Goal: Information Seeking & Learning: Find specific page/section

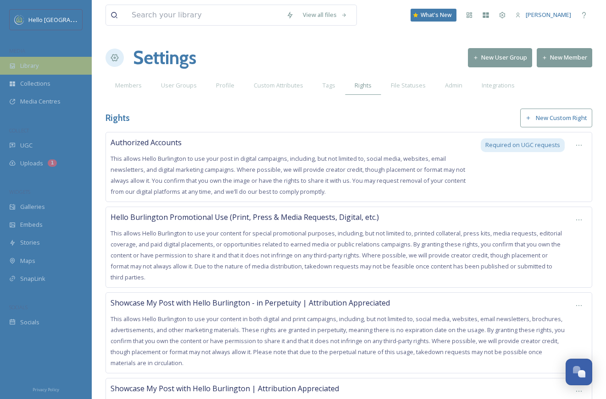
click at [52, 64] on div "Library" at bounding box center [46, 66] width 92 height 18
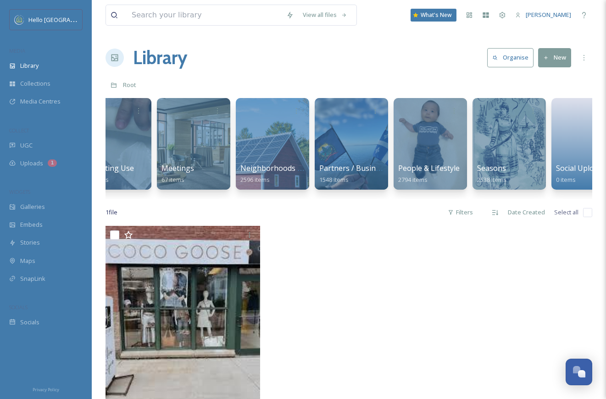
scroll to position [0, 900]
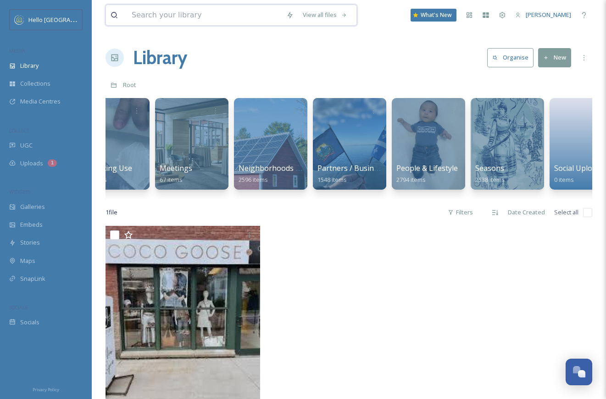
click at [236, 6] on input at bounding box center [204, 15] width 155 height 20
type input "fall"
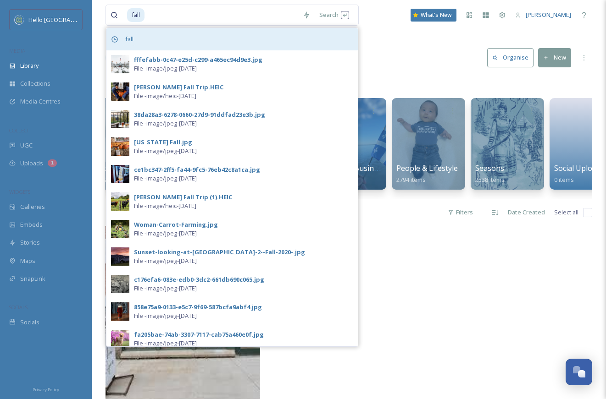
click at [153, 36] on div "fall" at bounding box center [231, 39] width 251 height 22
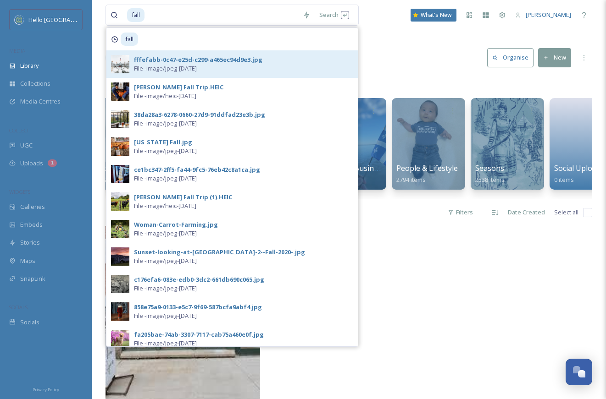
click at [222, 61] on div "fffefabb-0c47-e25d-c299-a465ec94d9e3.jpg" at bounding box center [198, 59] width 128 height 9
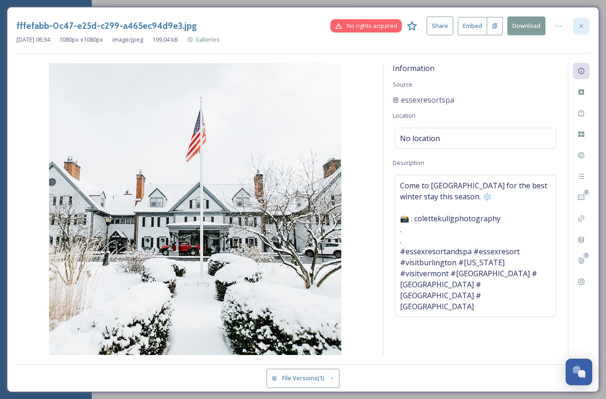
click at [579, 23] on icon at bounding box center [580, 25] width 7 height 7
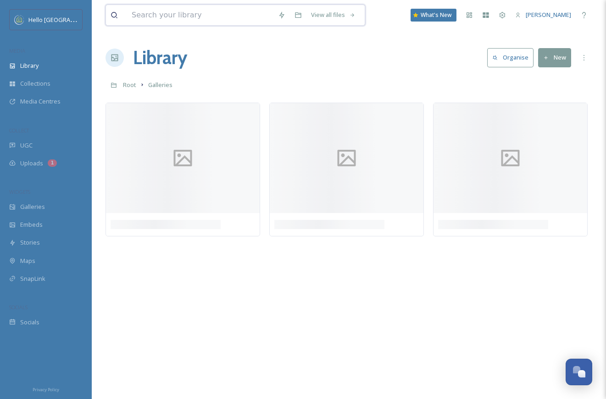
click at [258, 20] on input at bounding box center [200, 15] width 146 height 20
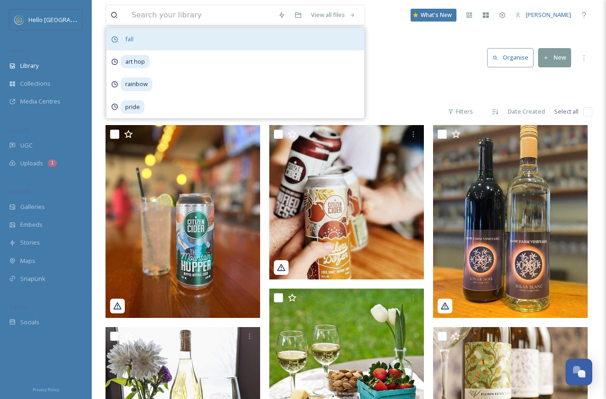
click at [234, 41] on div "fall" at bounding box center [235, 39] width 258 height 22
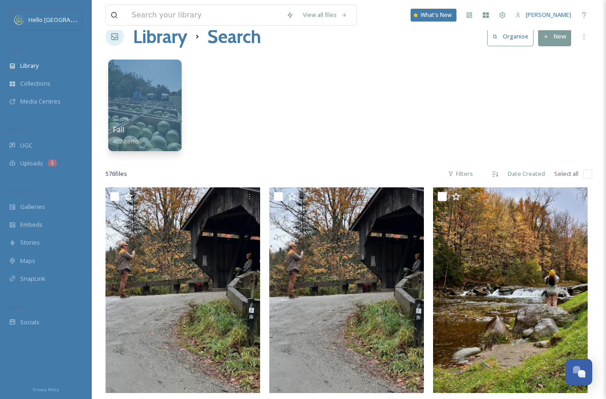
scroll to position [22, 0]
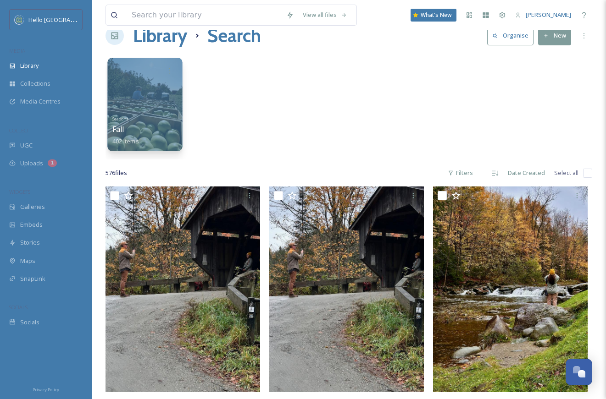
click at [137, 122] on div "Seasons Fall 402 items" at bounding box center [145, 129] width 66 height 34
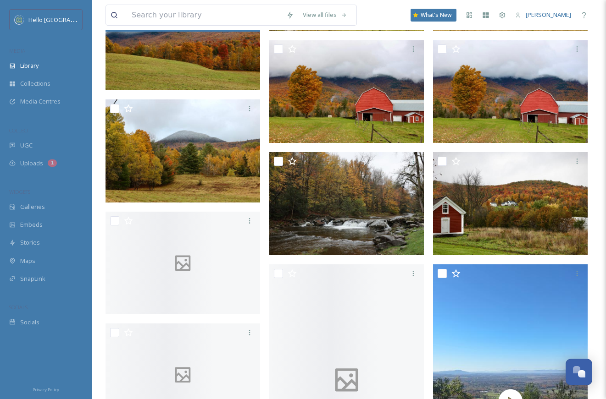
scroll to position [773, 0]
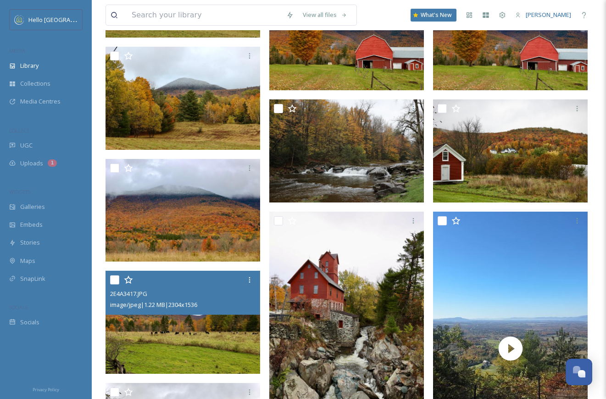
click at [177, 286] on div at bounding box center [184, 280] width 148 height 17
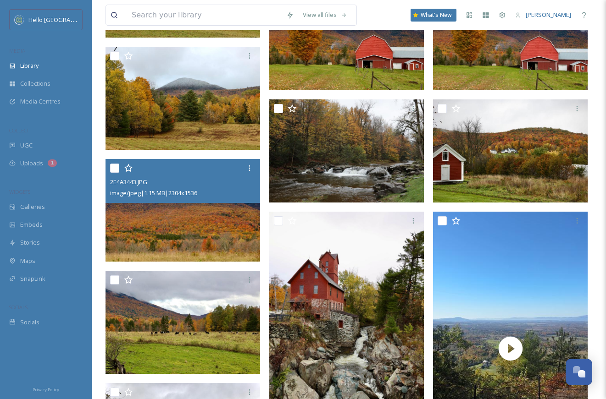
click at [177, 212] on img at bounding box center [182, 210] width 155 height 103
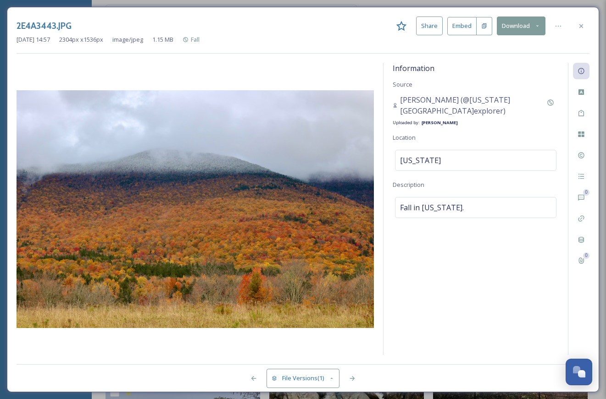
click at [587, 16] on div "2E4A3443.JPG Share Embed Download Sep 03 2025 14:57 2304 px x 1536 px image/jpe…" at bounding box center [303, 200] width 592 height 386
click at [585, 18] on div at bounding box center [581, 26] width 17 height 17
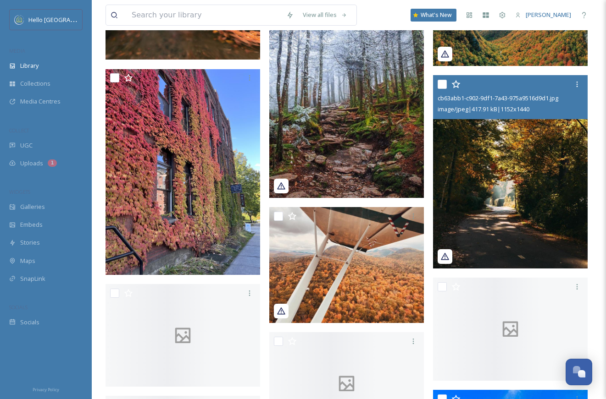
scroll to position [3863, 0]
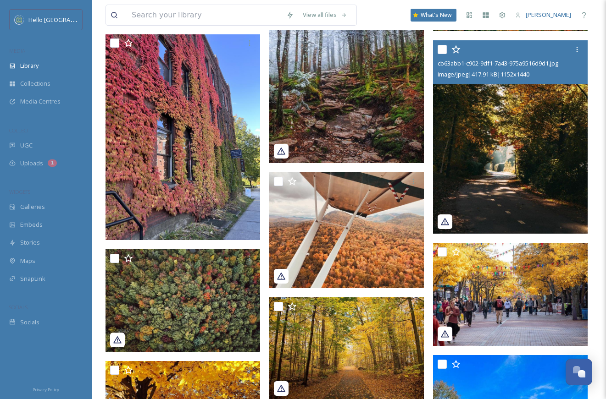
click at [469, 202] on img at bounding box center [510, 136] width 155 height 193
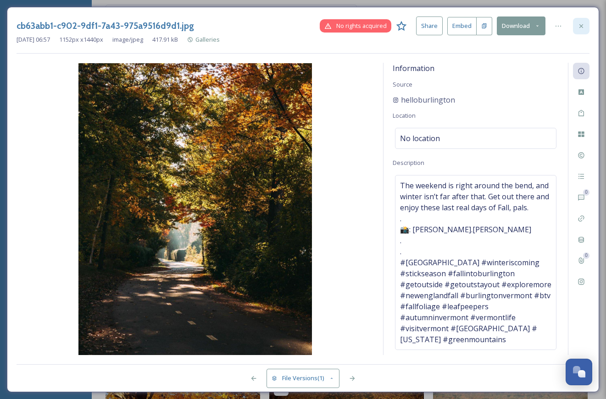
click at [575, 29] on div at bounding box center [581, 26] width 17 height 17
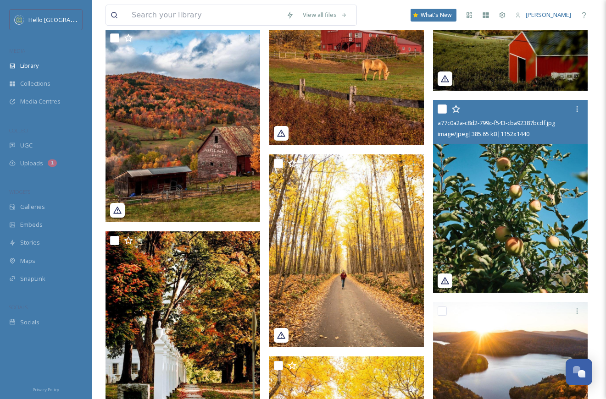
scroll to position [4523, 0]
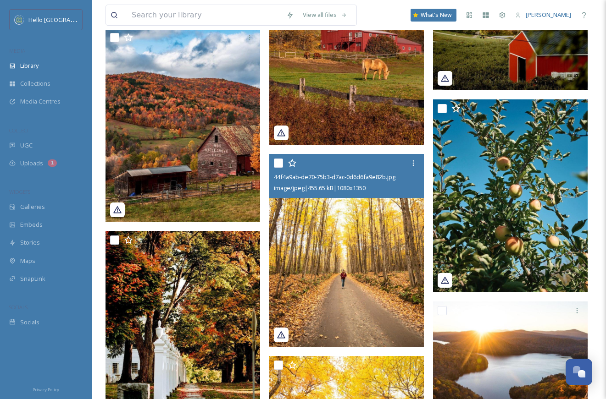
click at [367, 243] on img at bounding box center [346, 250] width 155 height 193
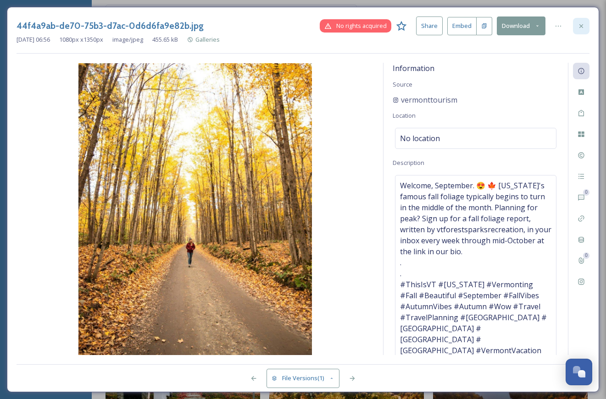
click at [583, 22] on icon at bounding box center [580, 25] width 7 height 7
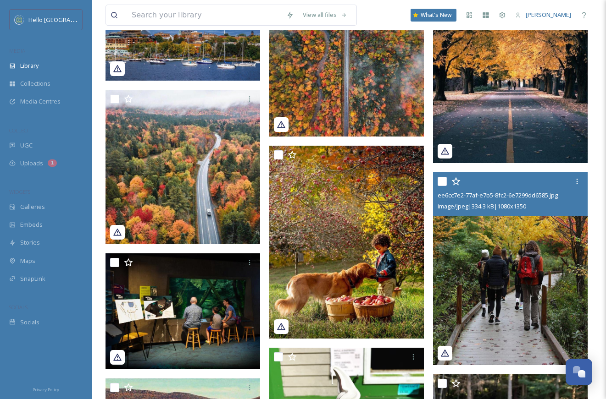
scroll to position [5468, 0]
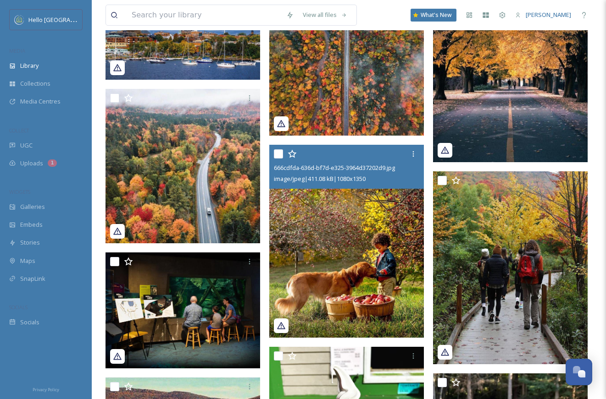
click at [402, 239] on img at bounding box center [346, 241] width 155 height 193
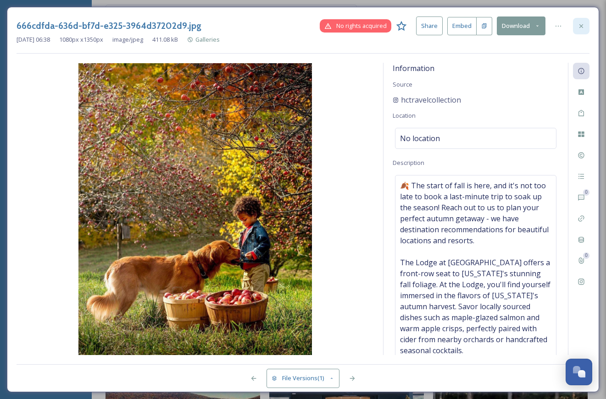
click at [580, 22] on icon at bounding box center [580, 25] width 7 height 7
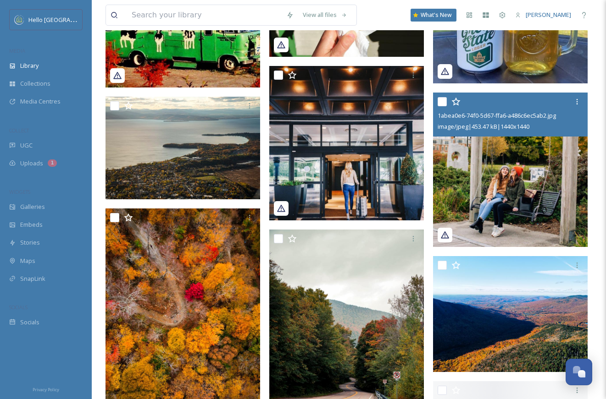
scroll to position [5906, 0]
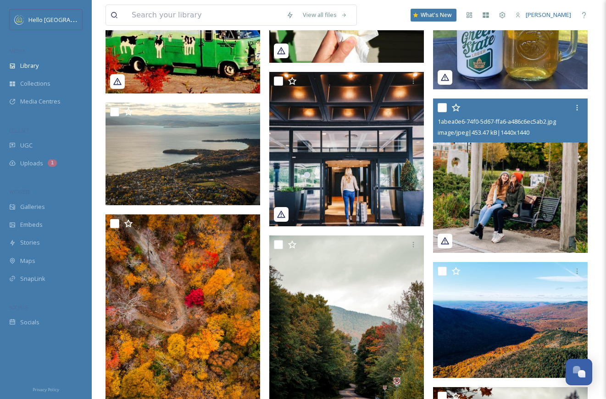
click at [498, 177] on img at bounding box center [510, 176] width 155 height 155
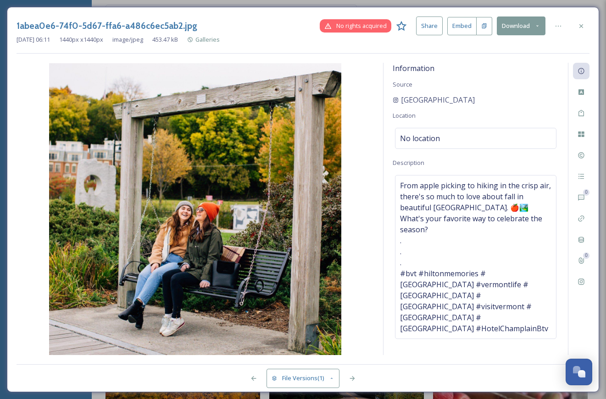
click at [588, 17] on div "1abea0e6-74f0-5d67-ffa6-a486c6ec5ab2.jpg No rights acquired Share Embed Download" at bounding box center [303, 26] width 573 height 19
click at [583, 19] on div at bounding box center [581, 26] width 17 height 17
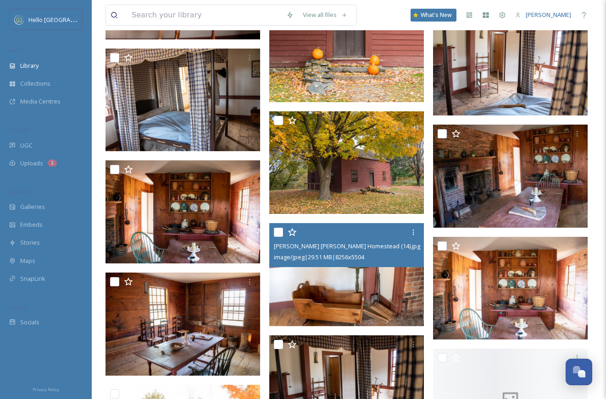
scroll to position [7375, 0]
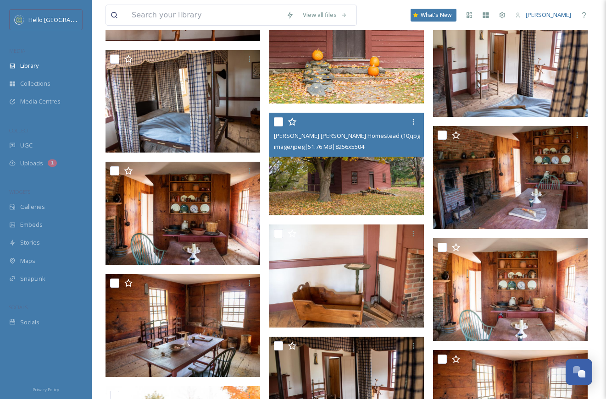
click at [368, 164] on img at bounding box center [346, 164] width 155 height 103
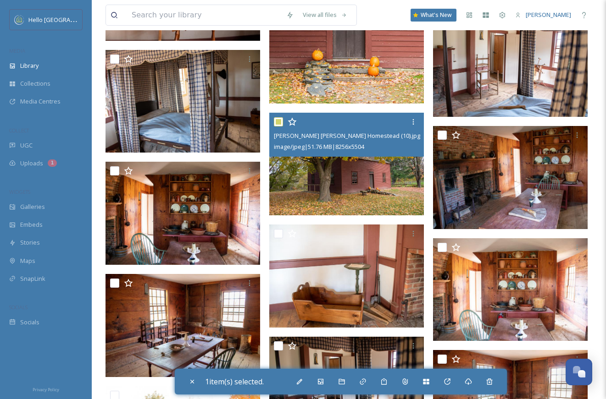
click at [368, 164] on img at bounding box center [346, 164] width 155 height 103
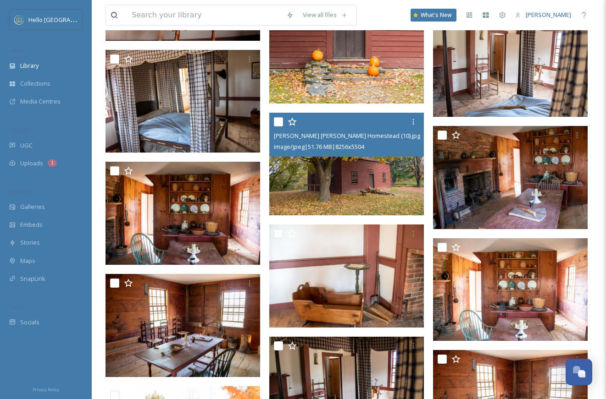
click at [374, 178] on img at bounding box center [346, 164] width 155 height 103
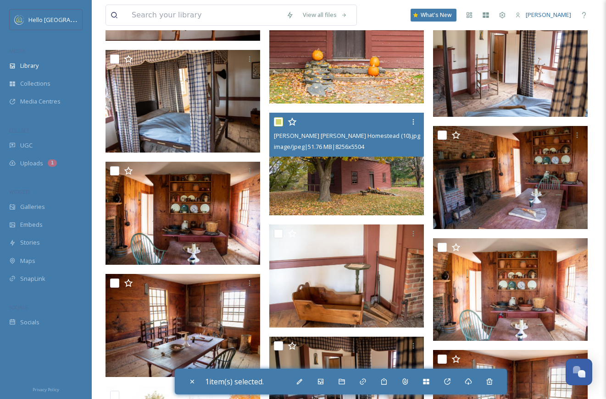
click at [374, 178] on img at bounding box center [346, 164] width 155 height 103
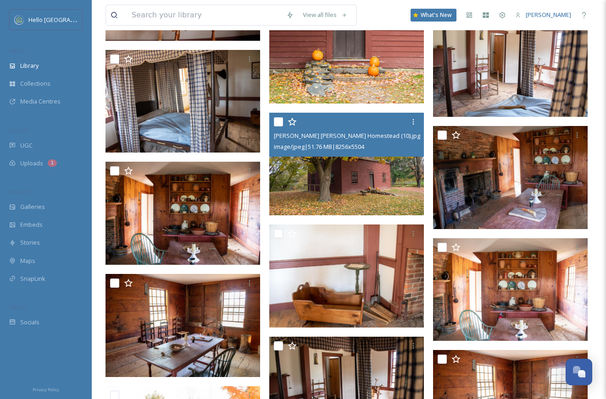
click at [374, 178] on img at bounding box center [346, 164] width 155 height 103
checkbox input "true"
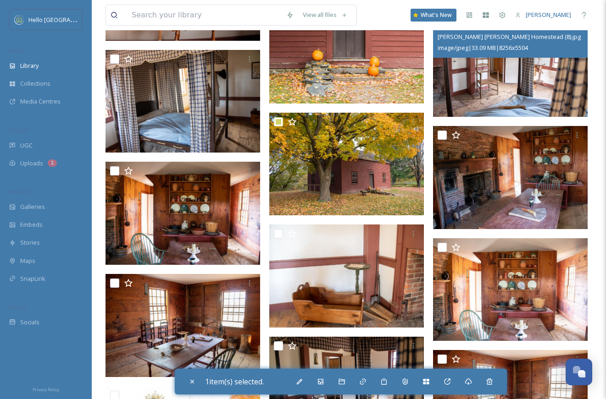
click at [522, 53] on div "Ethan Allen Homestead (8).jpg image/jpeg | 33.09 MB | 8256 x 5504" at bounding box center [510, 36] width 155 height 44
click at [507, 77] on img at bounding box center [510, 65] width 155 height 103
click at [507, 78] on img at bounding box center [510, 65] width 155 height 103
checkbox input "false"
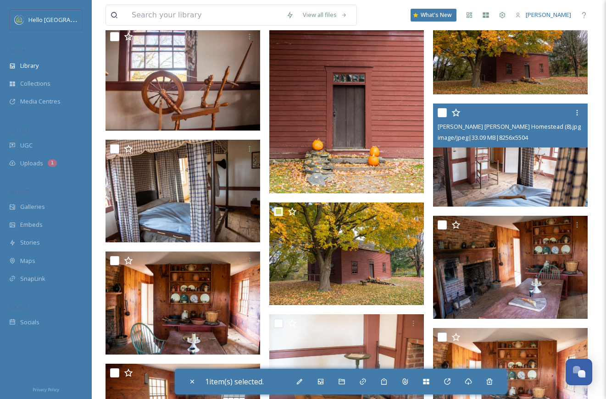
scroll to position [7274, 0]
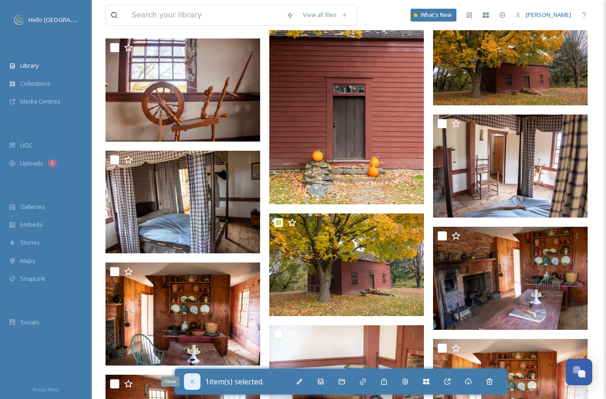
click at [191, 381] on icon at bounding box center [192, 382] width 4 height 4
checkbox input "false"
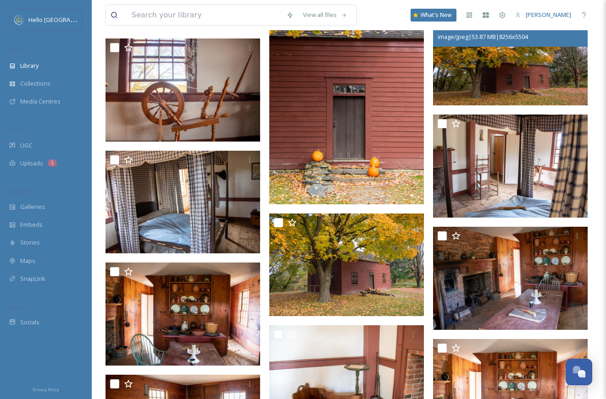
click at [494, 105] on img at bounding box center [510, 54] width 155 height 103
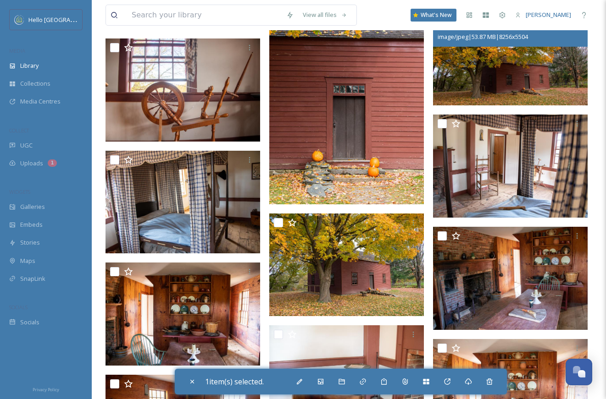
click at [494, 105] on img at bounding box center [510, 54] width 155 height 103
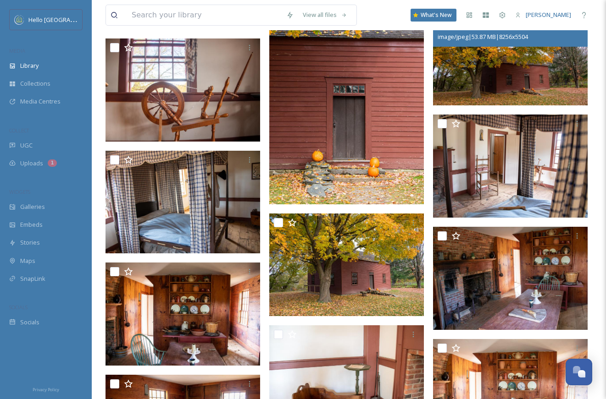
click at [510, 78] on img at bounding box center [510, 54] width 155 height 103
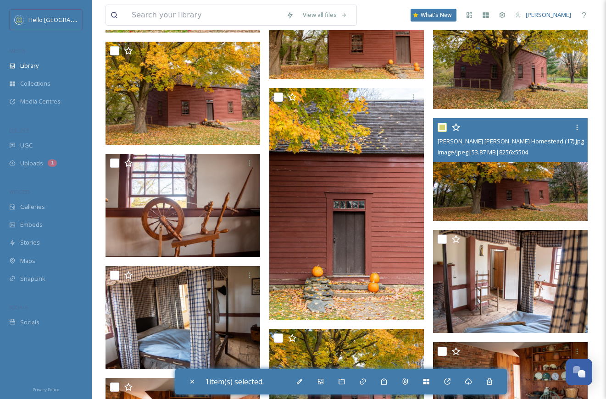
scroll to position [7143, 0]
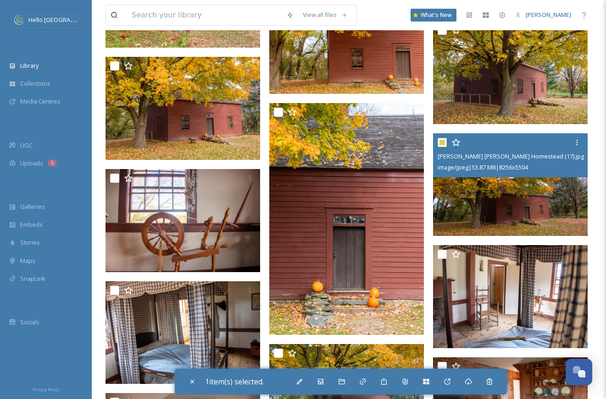
click at [443, 141] on input "checkbox" at bounding box center [442, 142] width 9 height 9
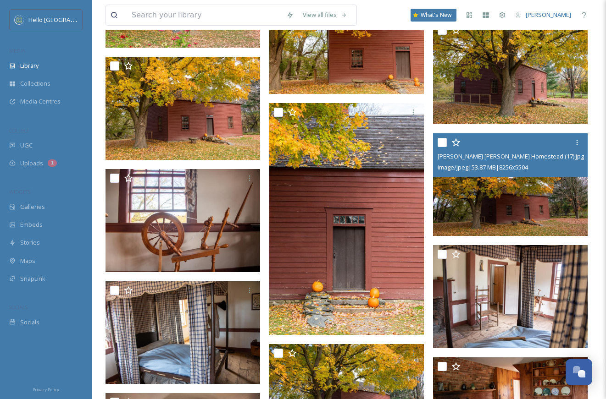
click at [503, 210] on img at bounding box center [510, 184] width 155 height 103
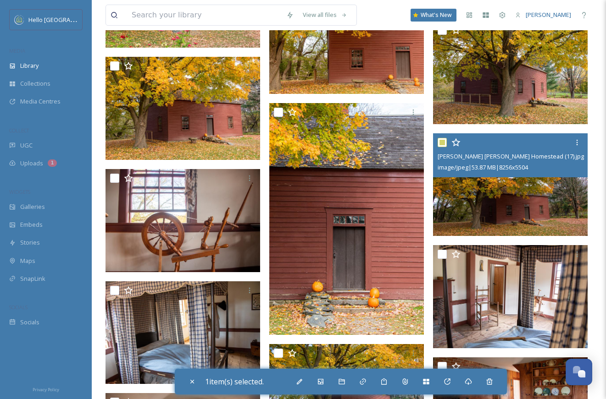
click at [503, 210] on img at bounding box center [510, 184] width 155 height 103
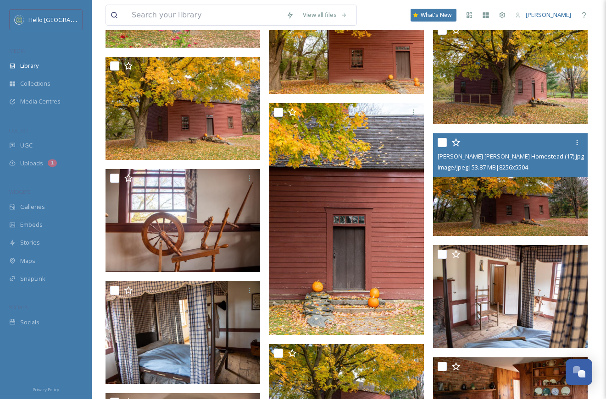
click at [503, 211] on img at bounding box center [510, 184] width 155 height 103
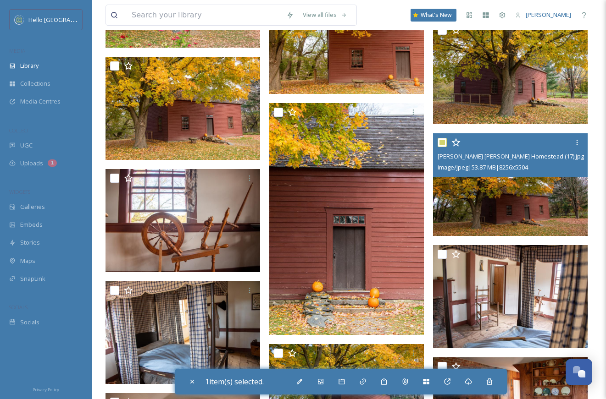
click at [555, 192] on img at bounding box center [510, 184] width 155 height 103
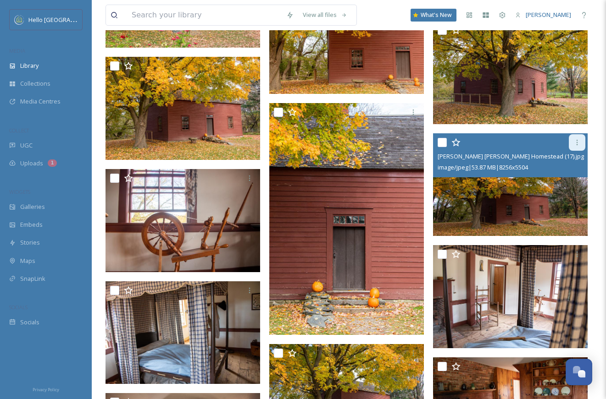
click at [580, 137] on div at bounding box center [577, 142] width 17 height 17
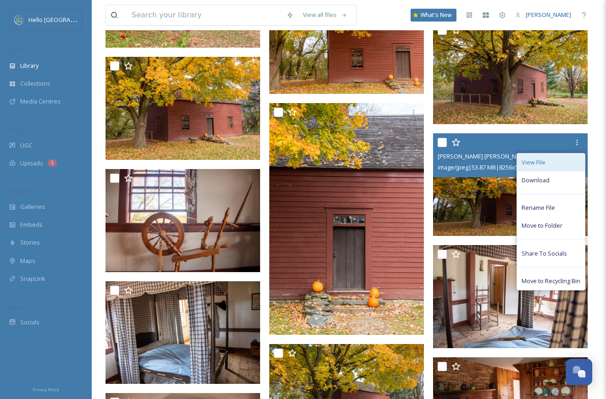
click at [553, 163] on div "View File" at bounding box center [551, 163] width 68 height 18
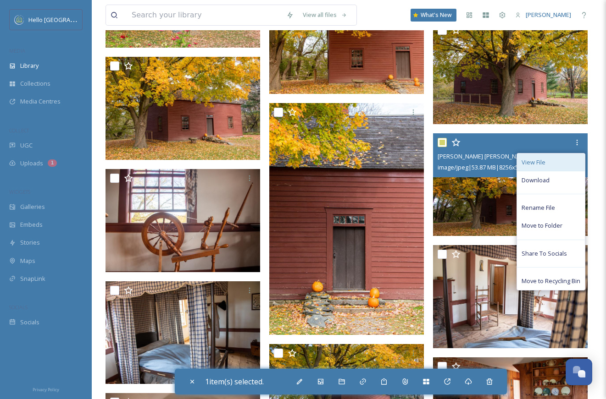
click at [538, 162] on span "View File" at bounding box center [533, 162] width 24 height 9
checkbox input "false"
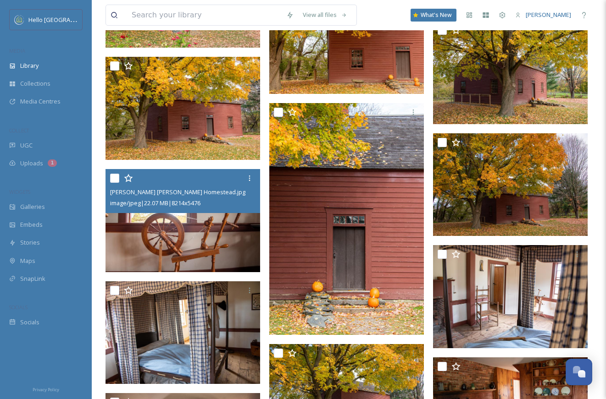
click at [190, 216] on img at bounding box center [182, 220] width 155 height 103
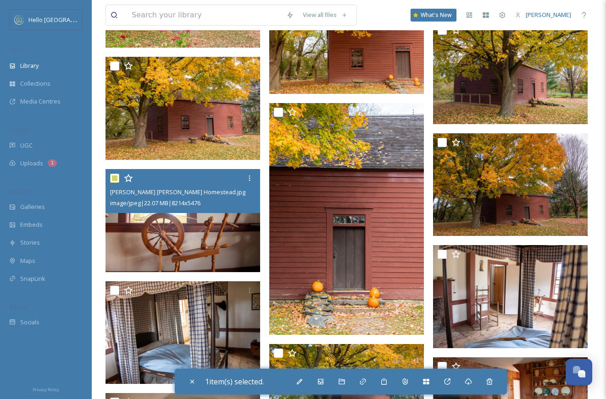
click at [190, 216] on img at bounding box center [182, 220] width 155 height 103
checkbox input "false"
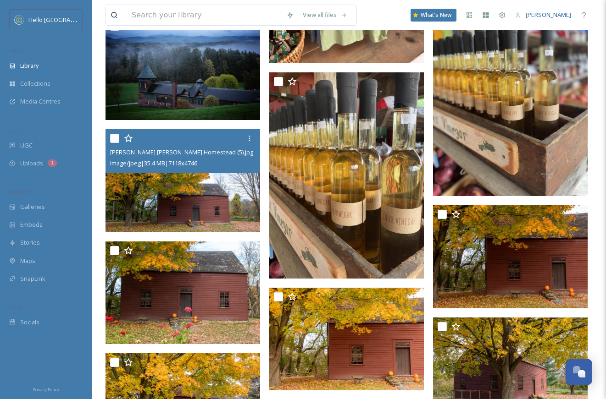
scroll to position [6848, 0]
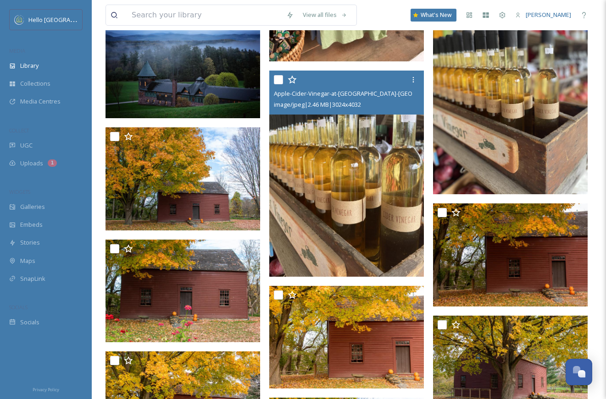
click at [382, 153] on img at bounding box center [346, 174] width 155 height 206
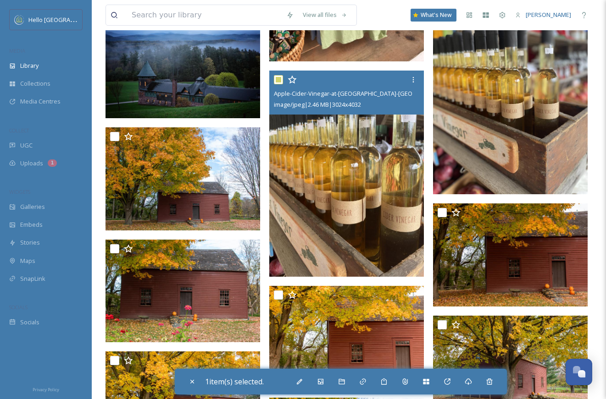
click at [382, 153] on img at bounding box center [346, 174] width 155 height 206
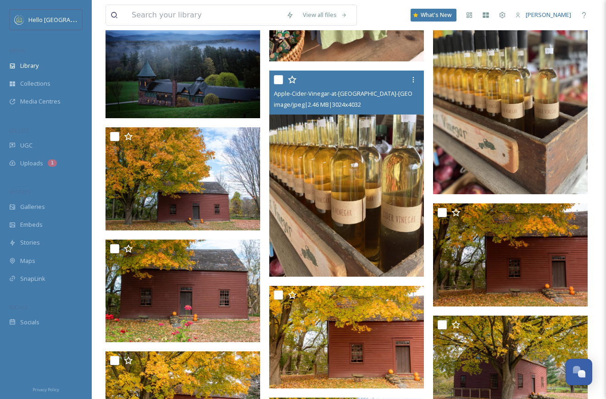
click at [382, 153] on img at bounding box center [346, 174] width 155 height 206
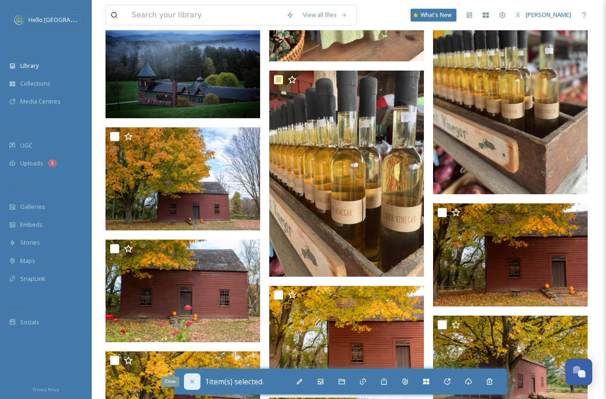
click at [190, 384] on icon at bounding box center [192, 381] width 7 height 7
checkbox input "false"
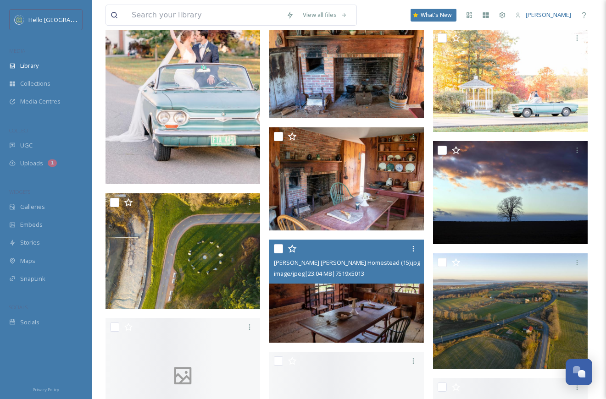
scroll to position [7999, 0]
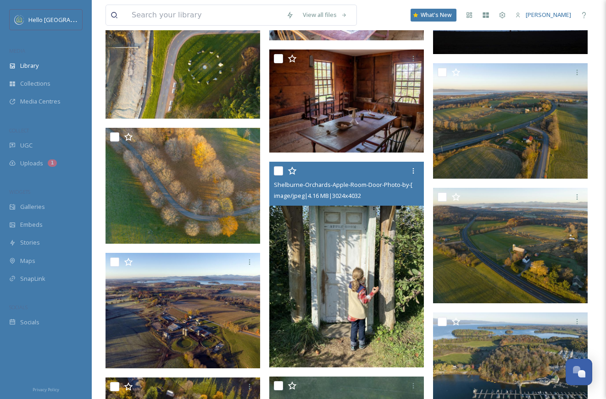
click at [409, 312] on img at bounding box center [346, 265] width 155 height 206
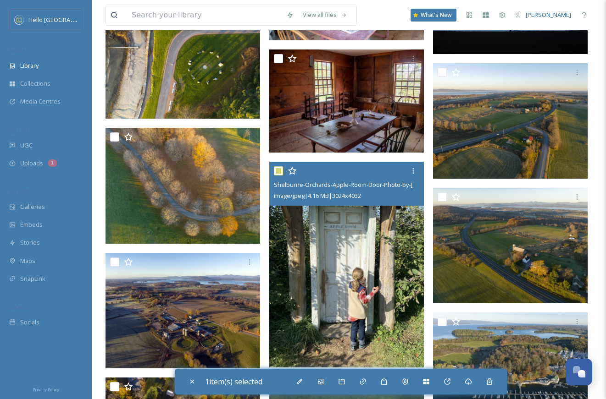
click at [409, 312] on img at bounding box center [346, 265] width 155 height 206
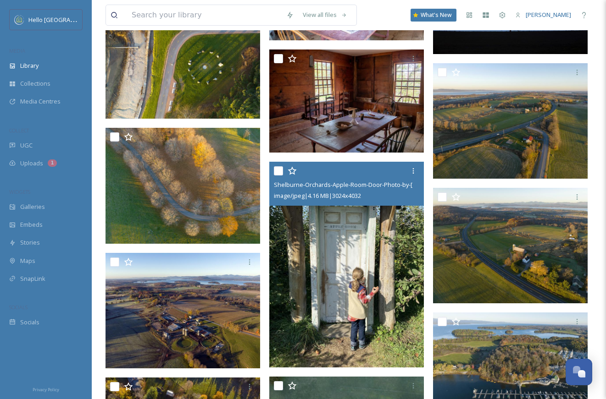
click at [409, 312] on img at bounding box center [346, 265] width 155 height 206
checkbox input "true"
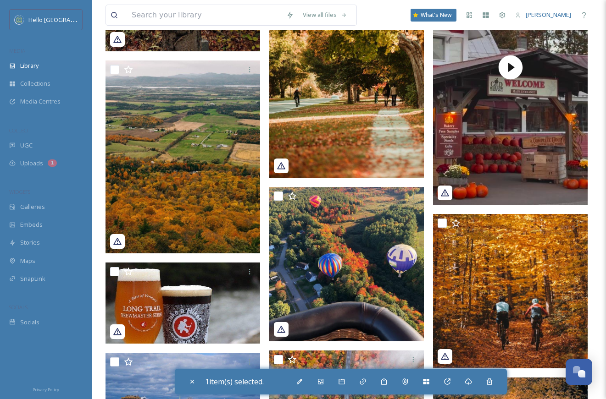
scroll to position [4901, 0]
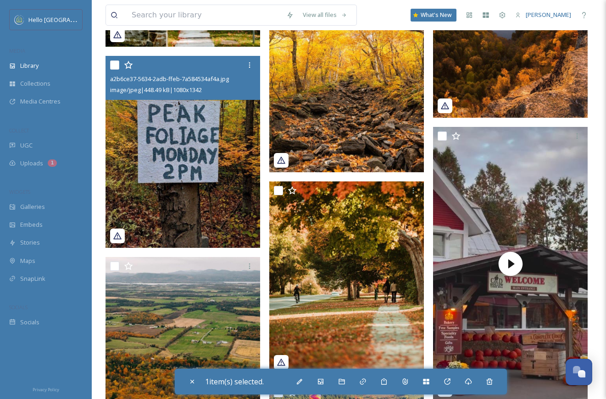
click at [216, 119] on img at bounding box center [182, 152] width 155 height 192
checkbox input "true"
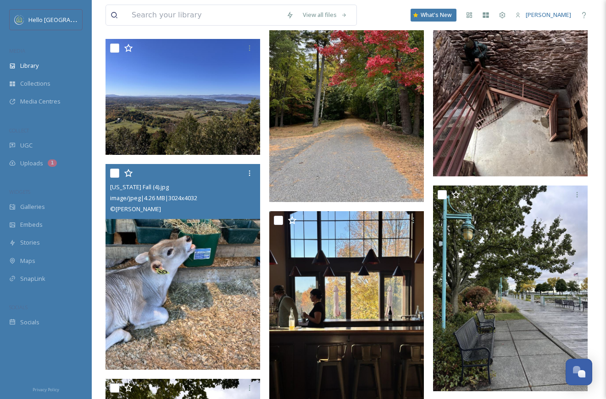
scroll to position [2651, 0]
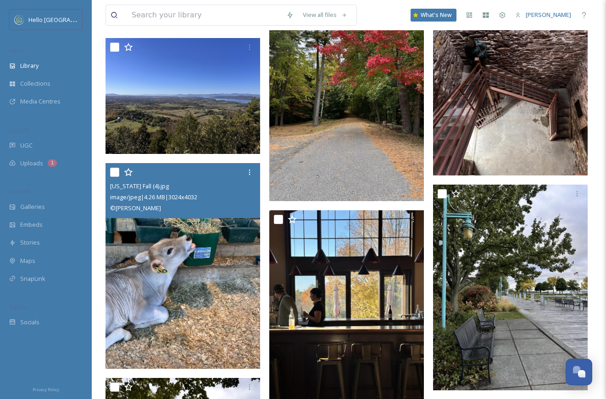
click at [221, 246] on img at bounding box center [182, 266] width 155 height 206
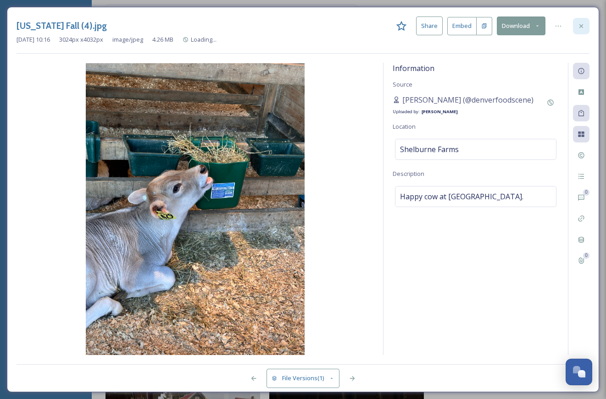
click at [577, 27] on icon at bounding box center [580, 25] width 7 height 7
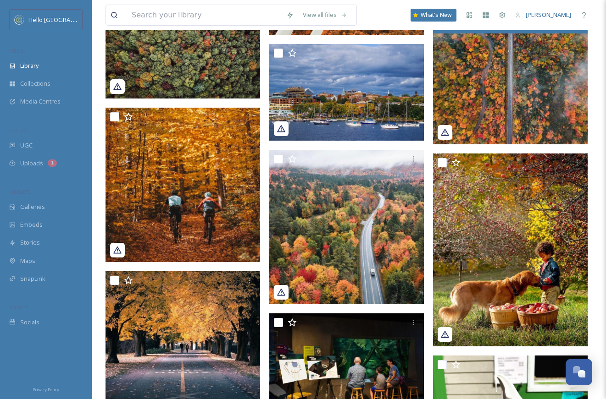
scroll to position [4124, 0]
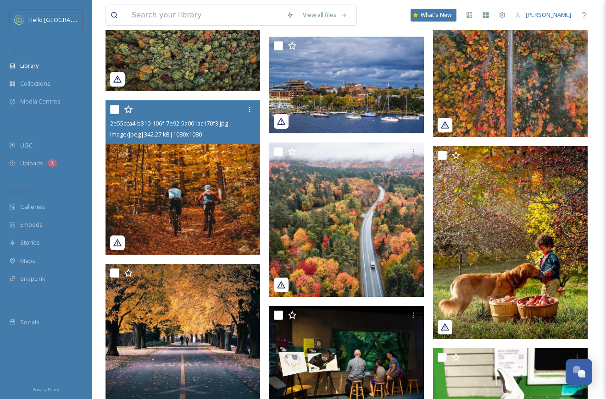
click at [225, 178] on img at bounding box center [182, 177] width 155 height 155
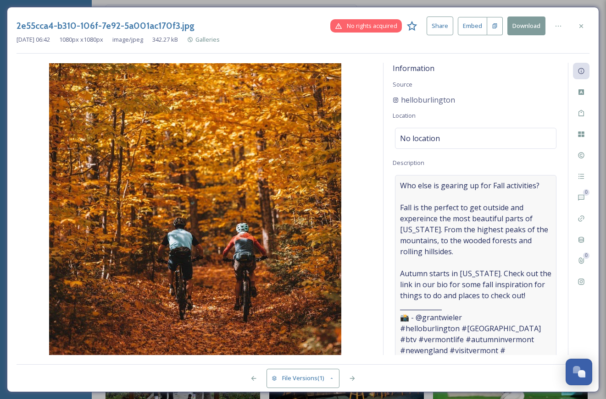
scroll to position [18, 0]
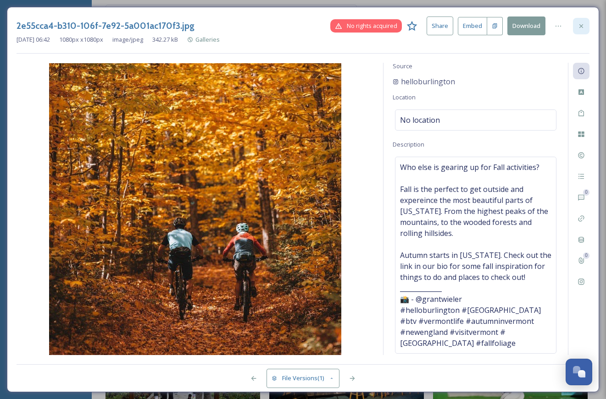
click at [581, 29] on icon at bounding box center [580, 25] width 7 height 7
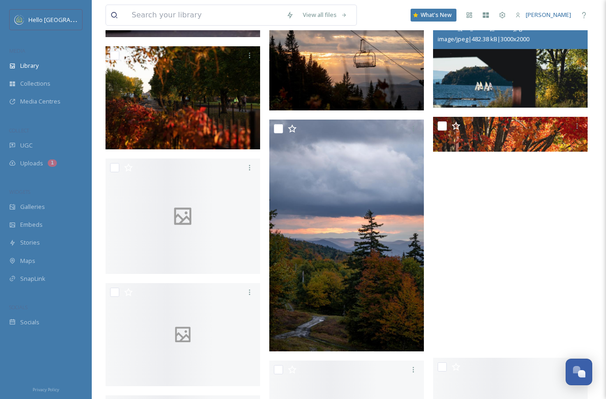
scroll to position [8883, 0]
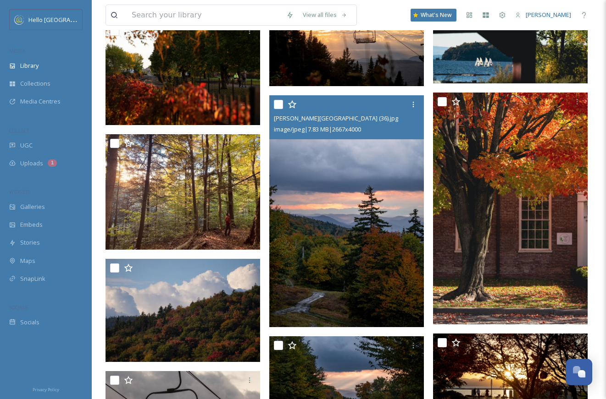
click at [294, 216] on img at bounding box center [346, 211] width 155 height 232
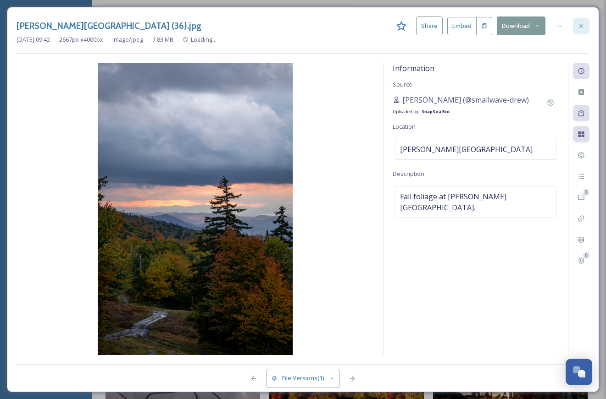
click at [582, 27] on icon at bounding box center [580, 25] width 7 height 7
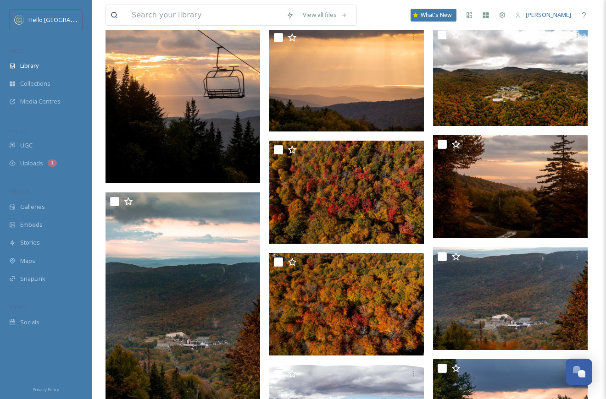
click at [182, 104] on img at bounding box center [182, 67] width 155 height 232
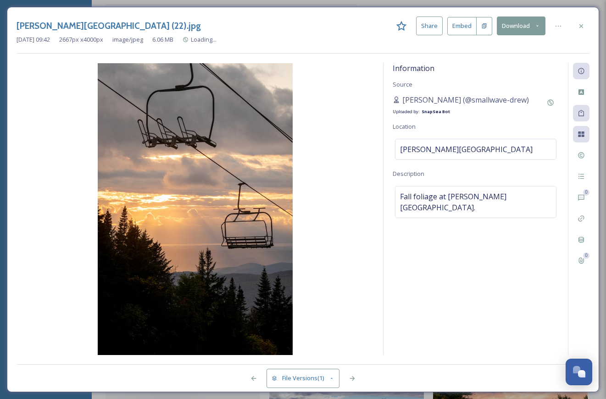
scroll to position [9062, 0]
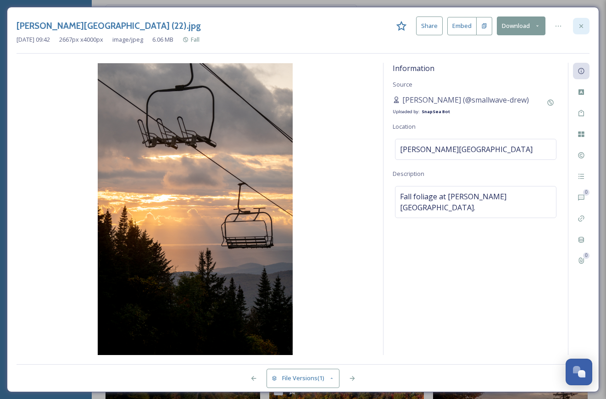
click at [586, 20] on div at bounding box center [581, 26] width 17 height 17
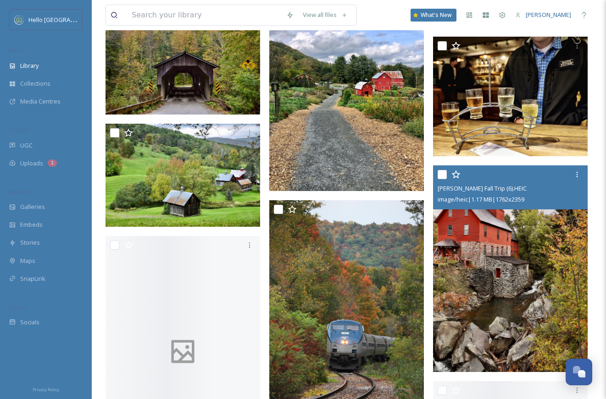
scroll to position [11397, 0]
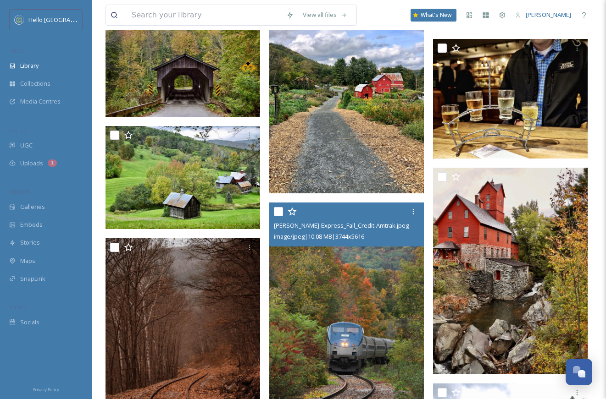
click at [335, 294] on img at bounding box center [346, 319] width 155 height 232
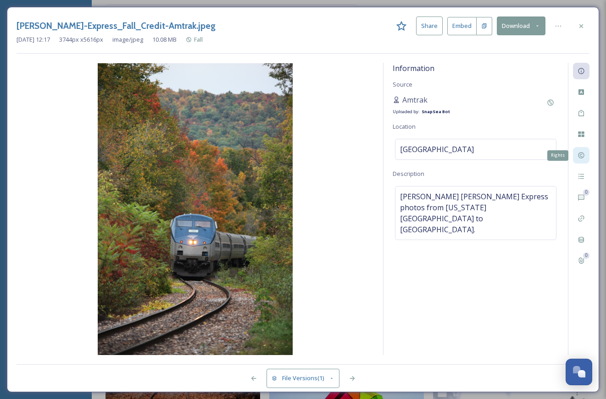
click at [577, 151] on div "Rights" at bounding box center [581, 155] width 17 height 17
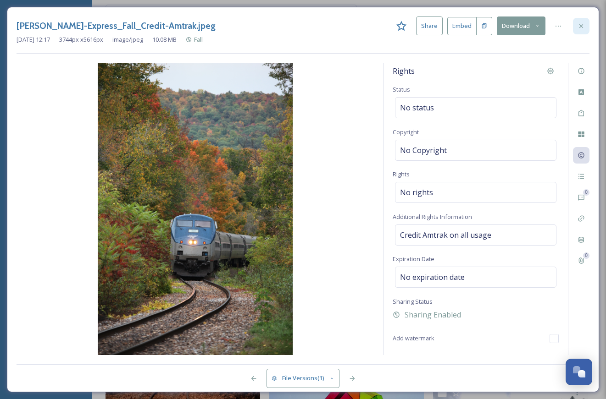
click at [582, 23] on icon at bounding box center [580, 25] width 7 height 7
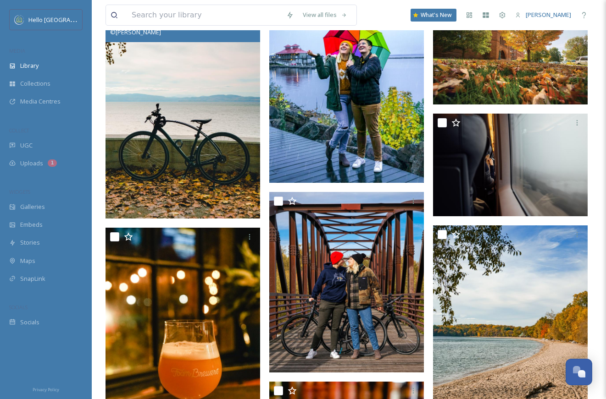
click at [227, 188] on img at bounding box center [182, 103] width 155 height 232
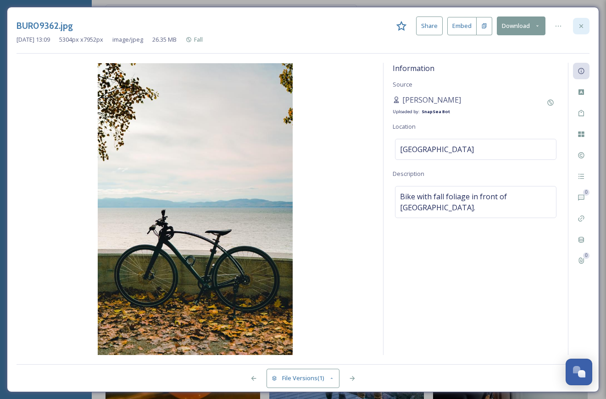
click at [587, 28] on div at bounding box center [581, 26] width 17 height 17
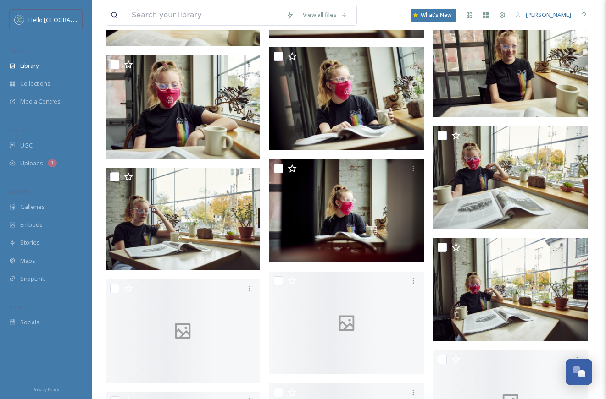
scroll to position [14327, 0]
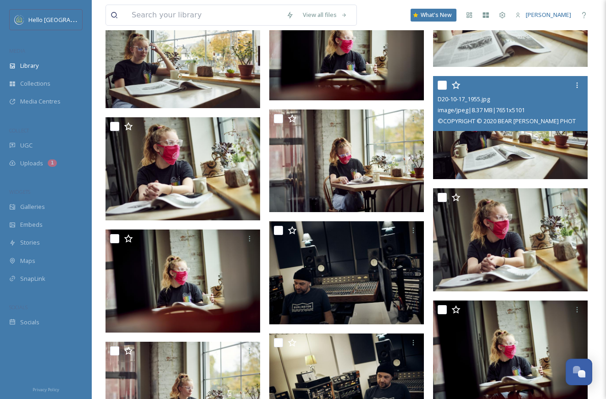
click at [464, 158] on img at bounding box center [510, 127] width 155 height 103
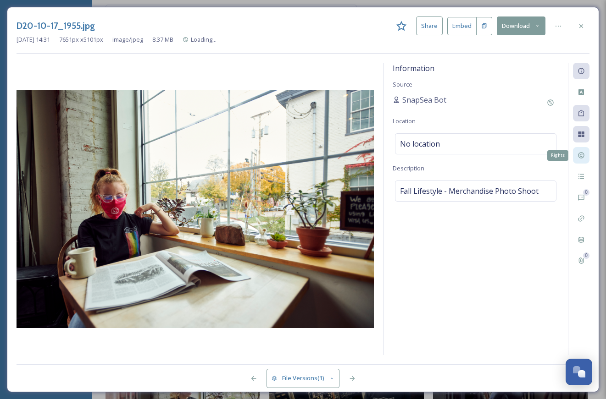
click at [581, 153] on icon at bounding box center [580, 155] width 7 height 7
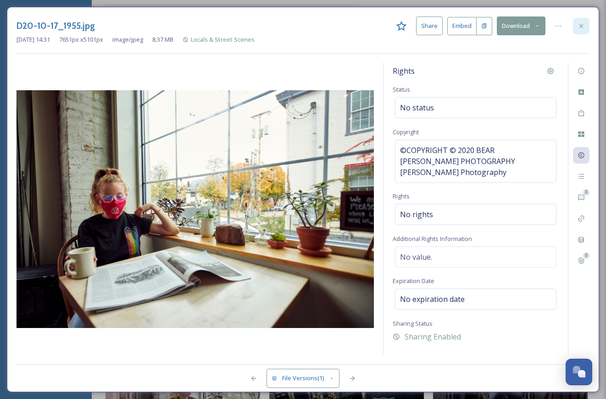
click at [582, 26] on icon at bounding box center [580, 25] width 7 height 7
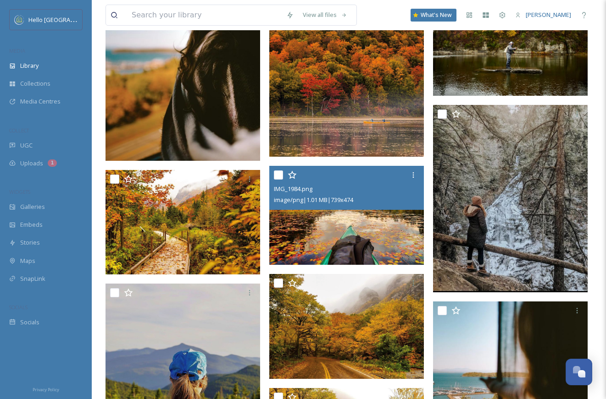
scroll to position [20261, 0]
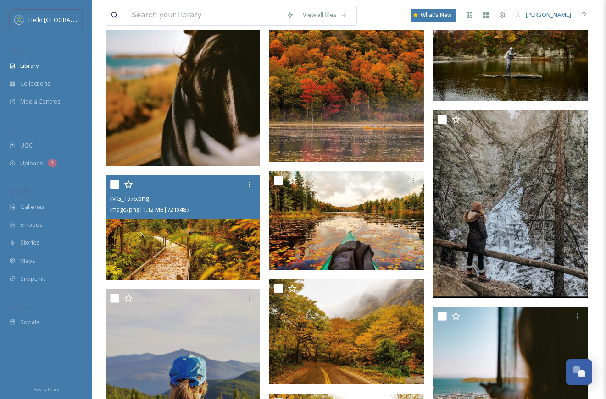
click at [218, 231] on img at bounding box center [182, 228] width 155 height 105
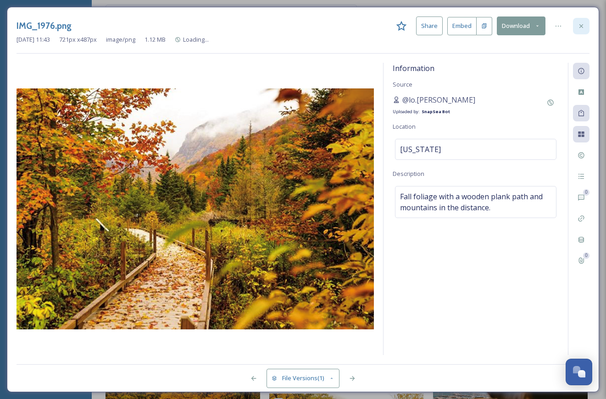
click at [580, 30] on div at bounding box center [581, 26] width 17 height 17
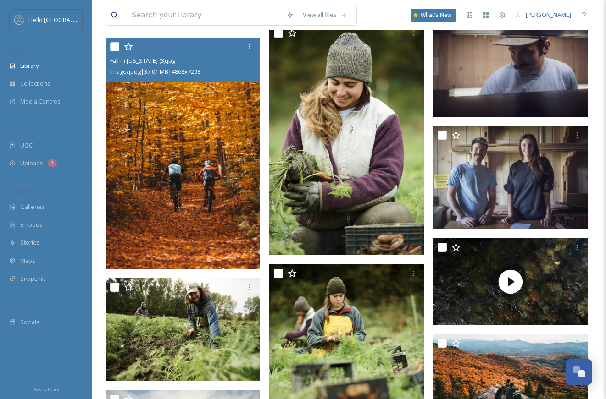
scroll to position [22202, 0]
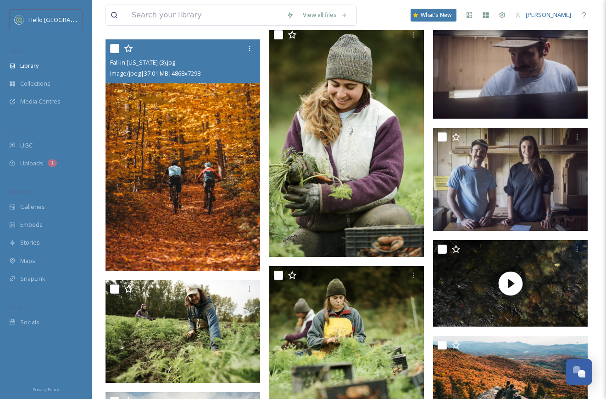
click at [223, 115] on img at bounding box center [182, 155] width 155 height 232
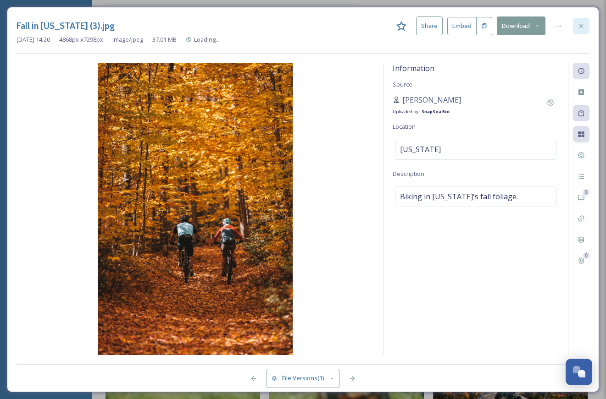
click at [579, 30] on div at bounding box center [581, 26] width 17 height 17
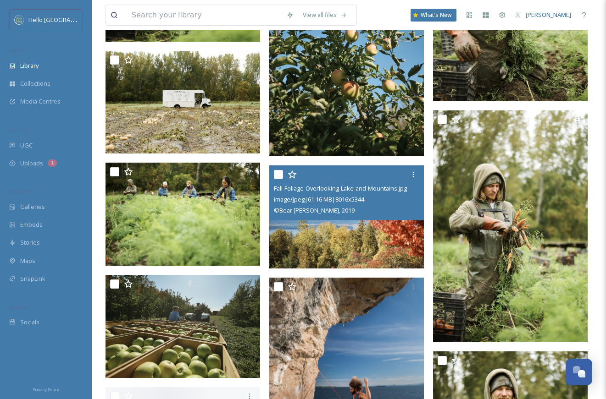
scroll to position [23609, 0]
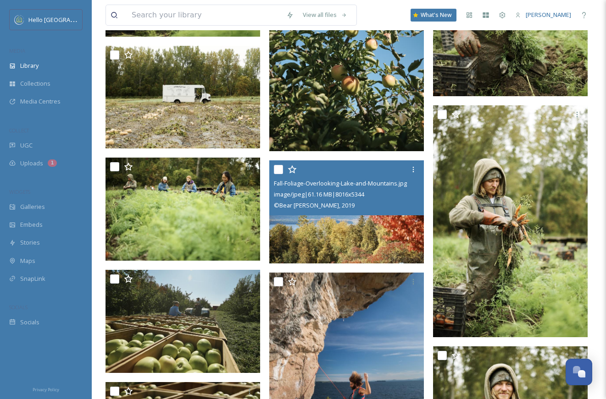
click at [372, 239] on img at bounding box center [346, 212] width 155 height 103
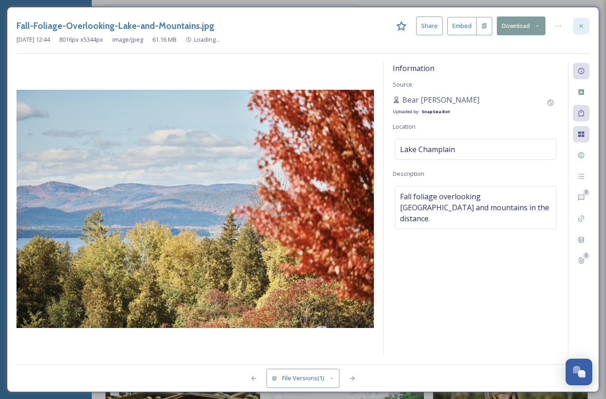
click at [582, 28] on icon at bounding box center [580, 25] width 7 height 7
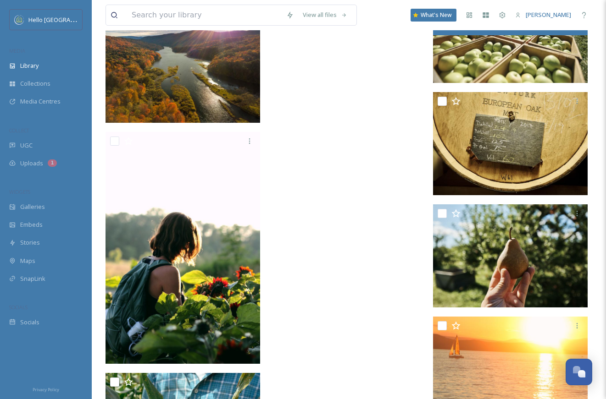
scroll to position [24521, 0]
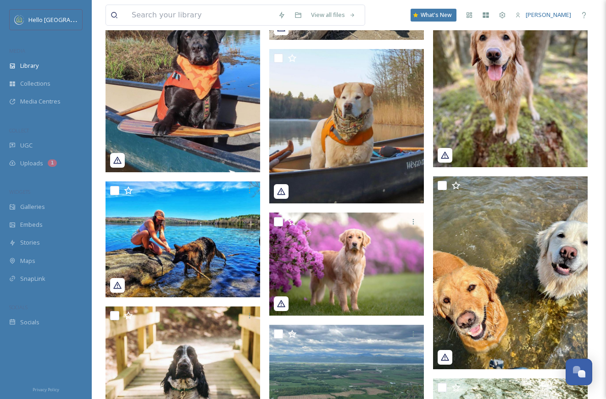
scroll to position [2286, 0]
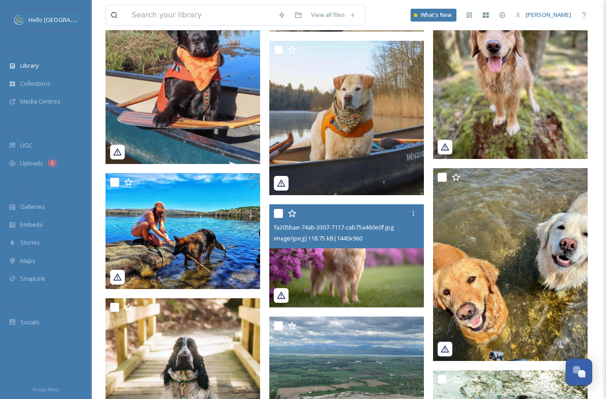
click at [386, 262] on img at bounding box center [346, 256] width 155 height 103
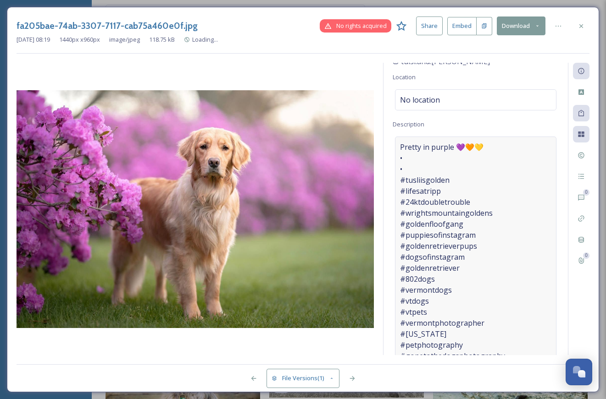
scroll to position [51, 0]
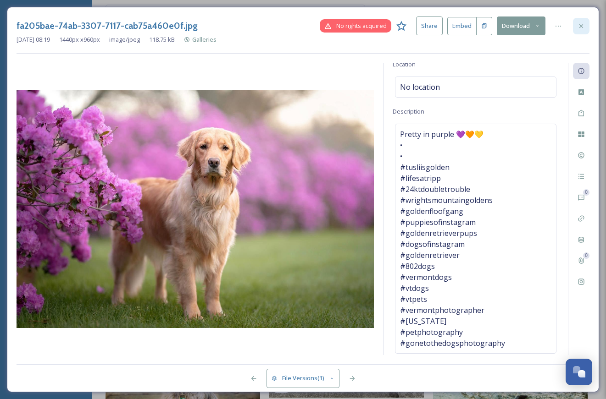
click at [579, 29] on icon at bounding box center [580, 25] width 7 height 7
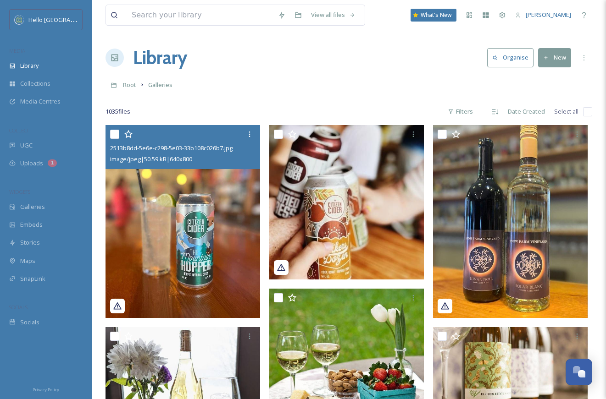
click at [175, 205] on img at bounding box center [182, 221] width 155 height 193
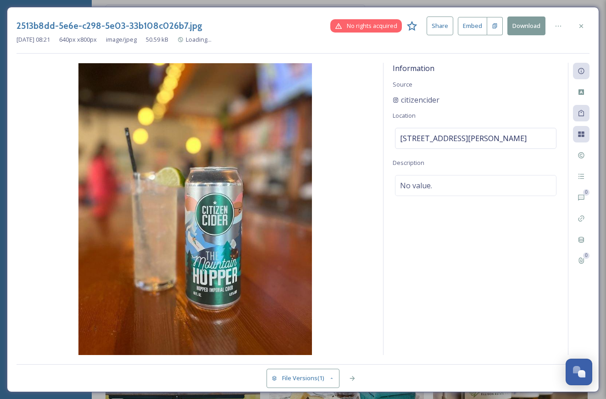
click at [592, 26] on div "2513b8dd-5e6e-c298-5e03-33b108c026b7.jpg No rights acquired Share Embed Downloa…" at bounding box center [303, 200] width 592 height 386
click at [581, 23] on icon at bounding box center [580, 25] width 7 height 7
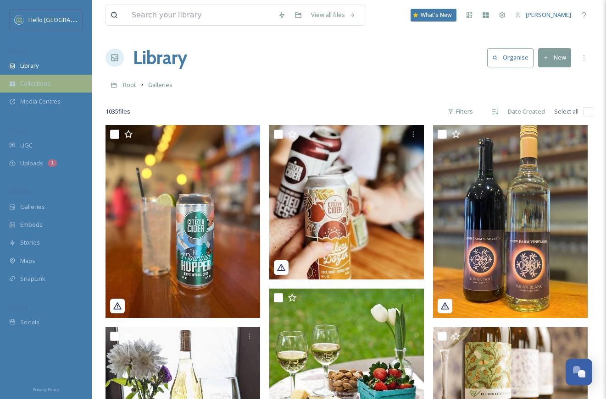
click at [49, 85] on span "Collections" at bounding box center [35, 83] width 30 height 9
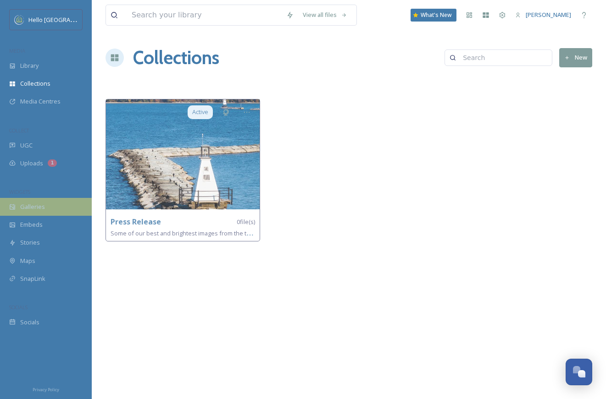
click at [47, 204] on div "Galleries" at bounding box center [46, 207] width 92 height 18
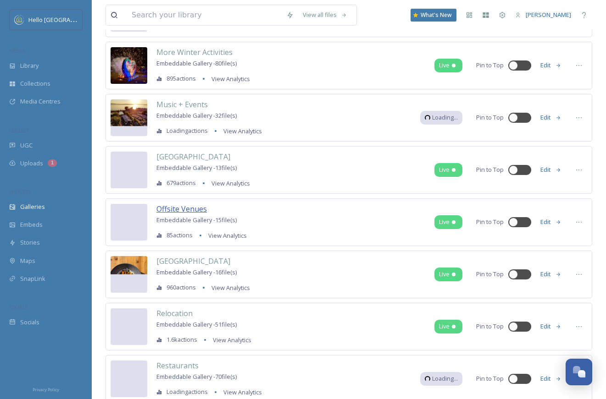
scroll to position [1459, 0]
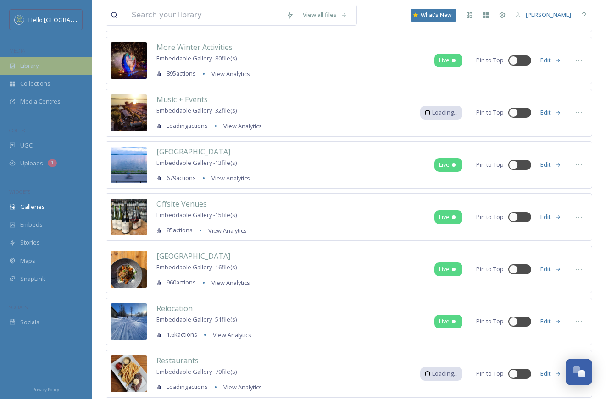
click at [64, 62] on div "Library" at bounding box center [46, 66] width 92 height 18
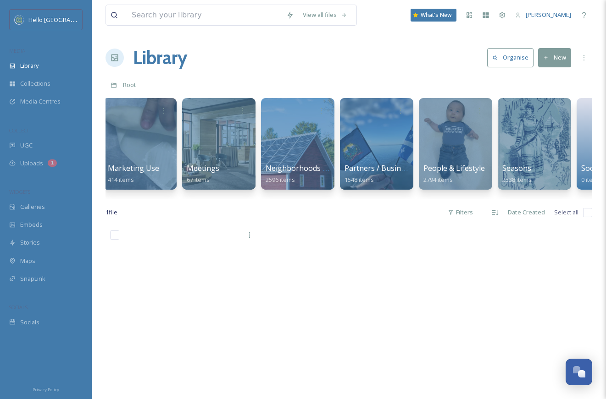
scroll to position [0, 1012]
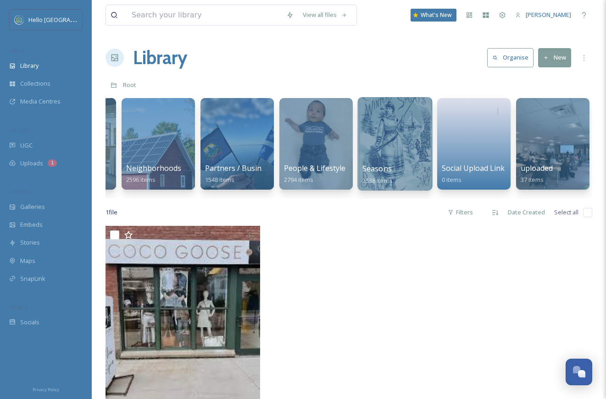
click at [394, 137] on div at bounding box center [394, 144] width 75 height 94
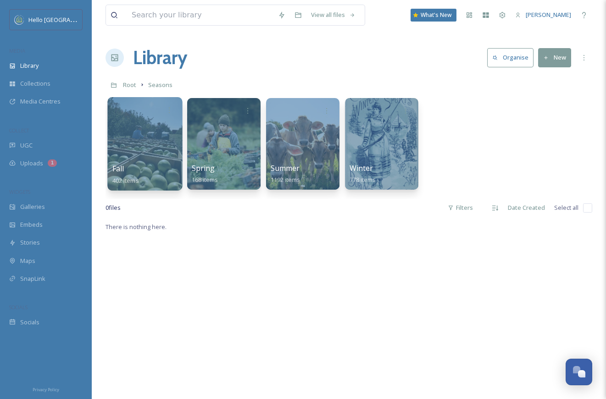
click at [128, 150] on div at bounding box center [144, 144] width 75 height 94
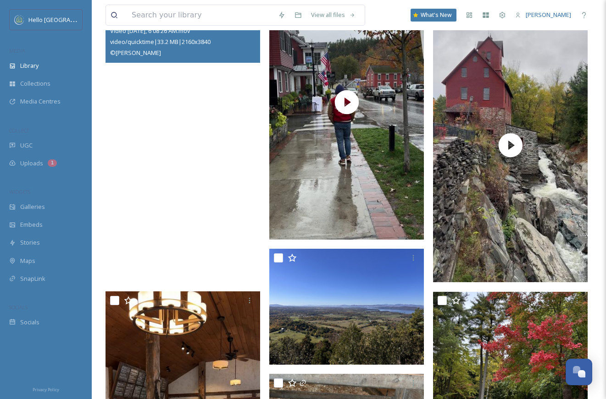
scroll to position [2302, 0]
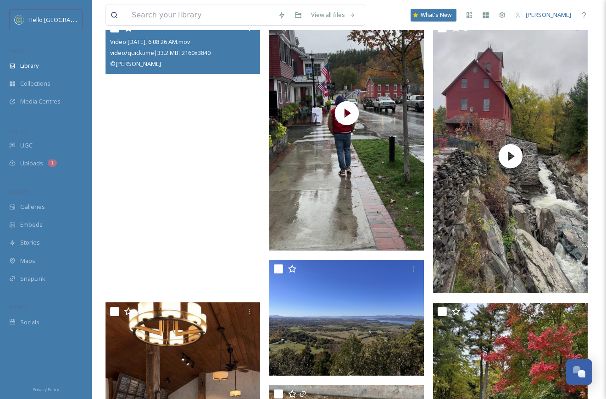
click at [143, 180] on video "Video Oct 15 2024, 6 08 26 AM.mov" at bounding box center [182, 156] width 155 height 275
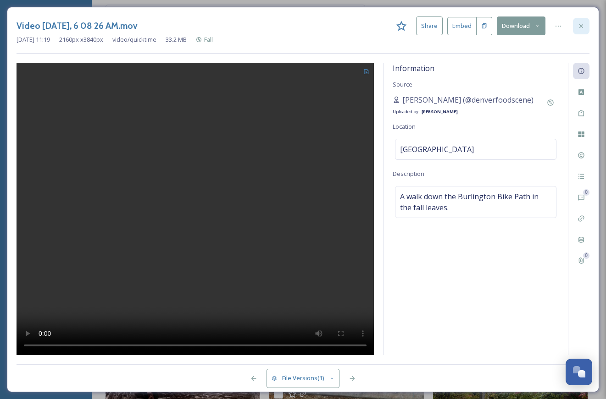
click at [582, 27] on icon at bounding box center [581, 26] width 4 height 4
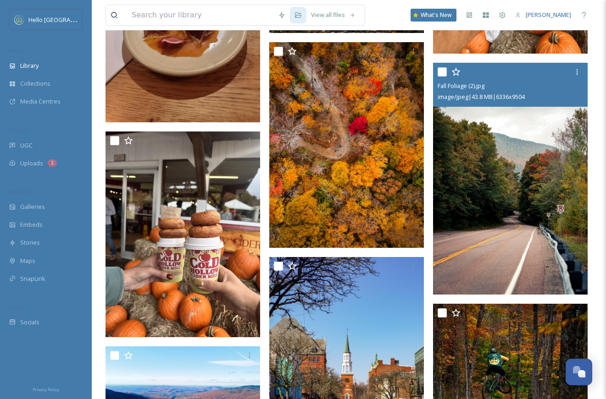
scroll to position [3620, 0]
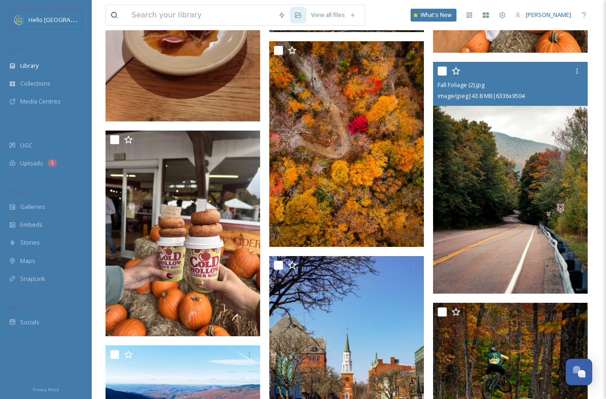
click at [465, 267] on img at bounding box center [510, 178] width 155 height 232
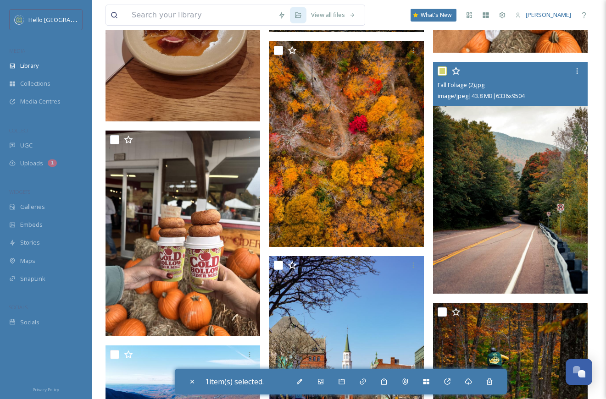
click at [490, 217] on img at bounding box center [510, 178] width 155 height 232
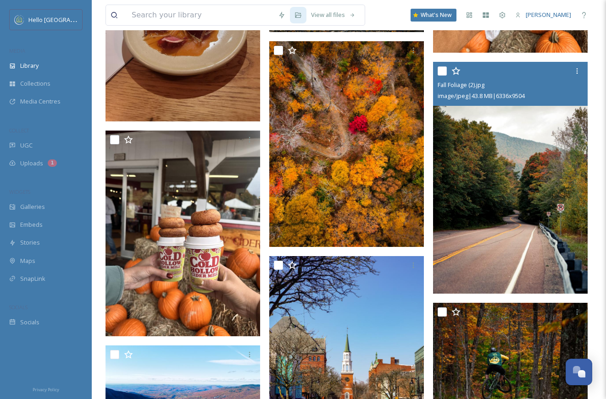
click at [490, 217] on img at bounding box center [510, 178] width 155 height 232
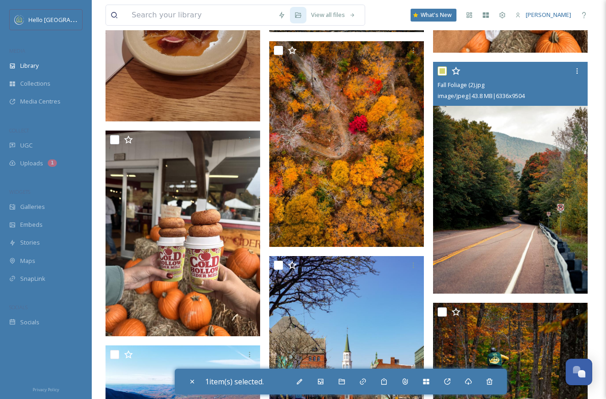
click at [490, 217] on img at bounding box center [510, 178] width 155 height 232
checkbox input "false"
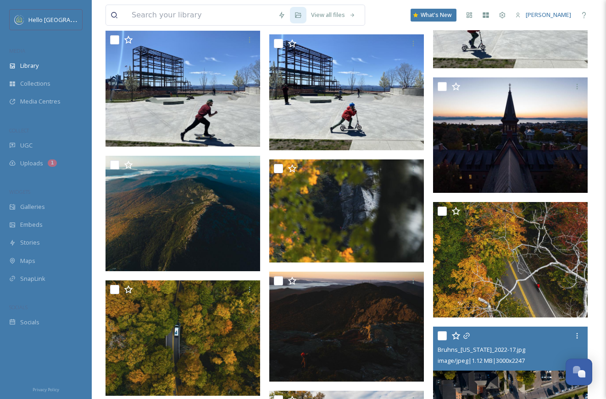
scroll to position [6304, 0]
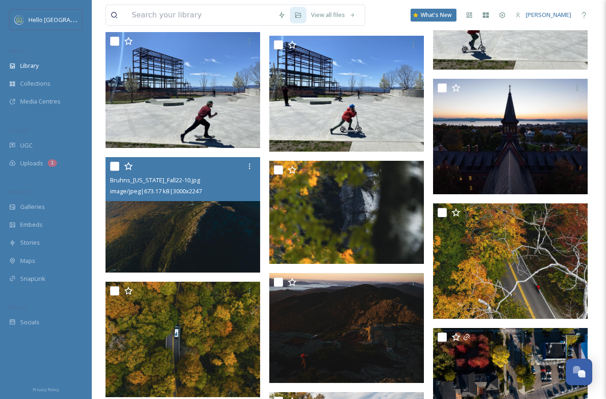
click at [228, 239] on img at bounding box center [182, 215] width 155 height 116
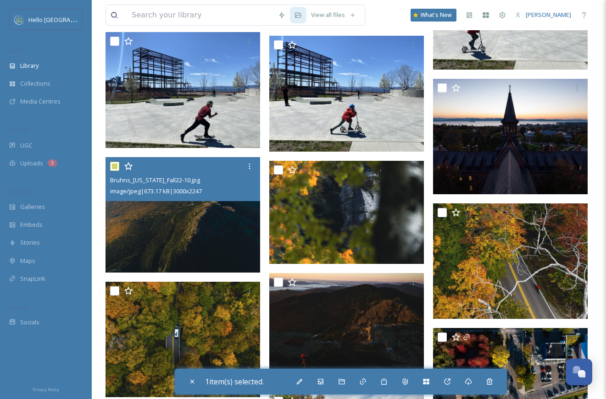
click at [228, 239] on img at bounding box center [182, 215] width 155 height 116
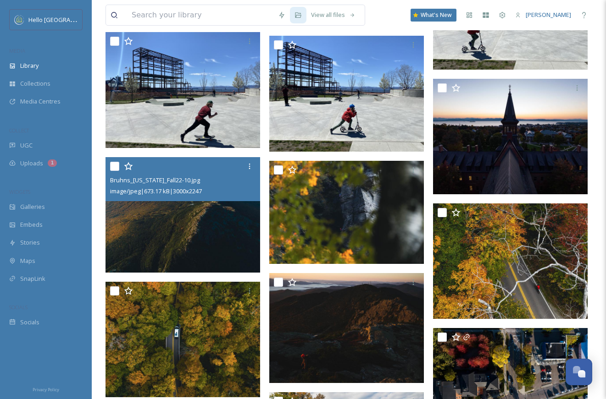
click at [228, 239] on img at bounding box center [182, 215] width 155 height 116
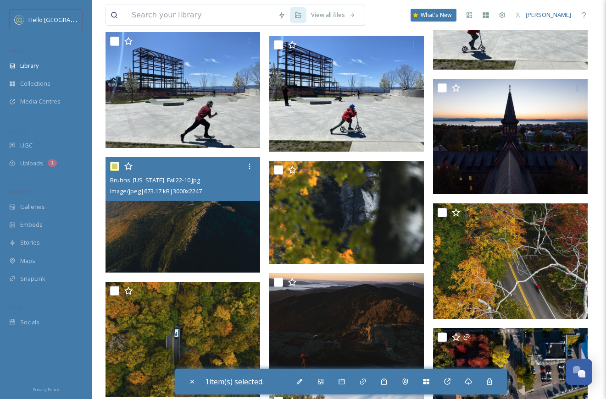
click at [228, 239] on img at bounding box center [182, 215] width 155 height 116
checkbox input "false"
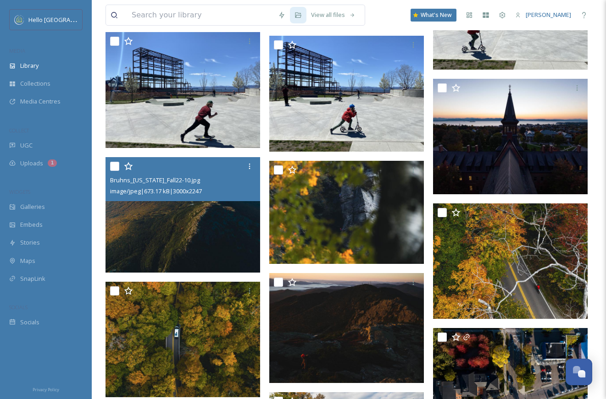
click at [177, 174] on div at bounding box center [184, 166] width 148 height 17
click at [174, 177] on span "Bruhns_[US_STATE]_Fall22-10.jpg" at bounding box center [155, 180] width 90 height 8
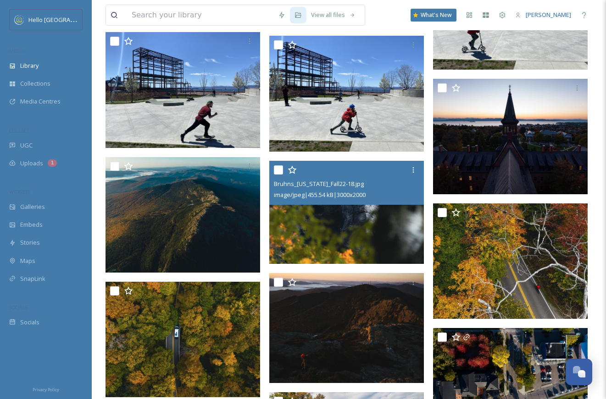
click at [298, 250] on img at bounding box center [346, 212] width 155 height 103
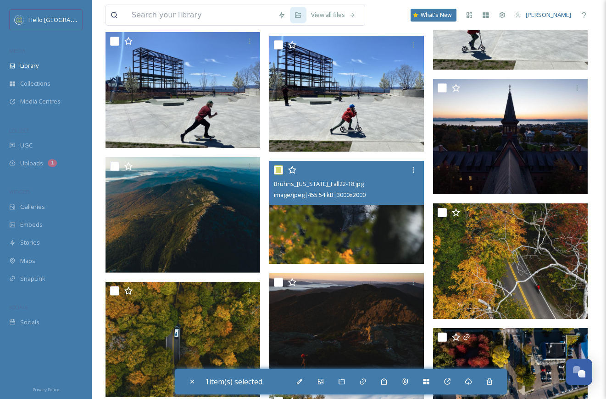
click at [298, 250] on img at bounding box center [346, 212] width 155 height 103
checkbox input "false"
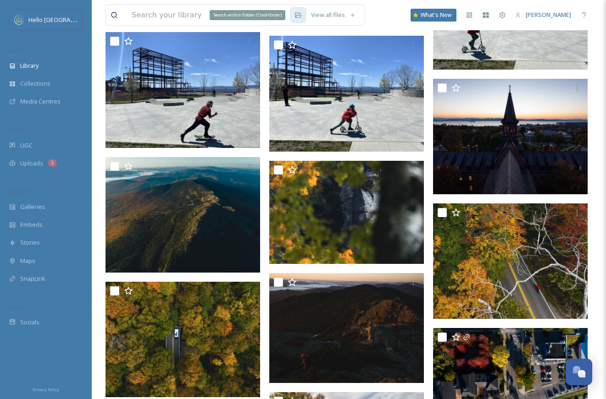
click at [301, 18] on icon at bounding box center [297, 14] width 7 height 7
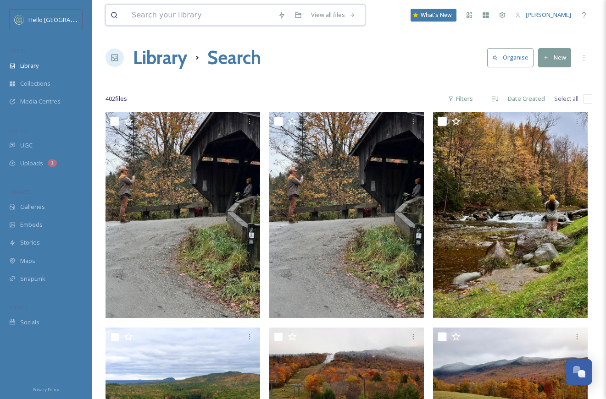
click at [210, 10] on input at bounding box center [200, 15] width 146 height 20
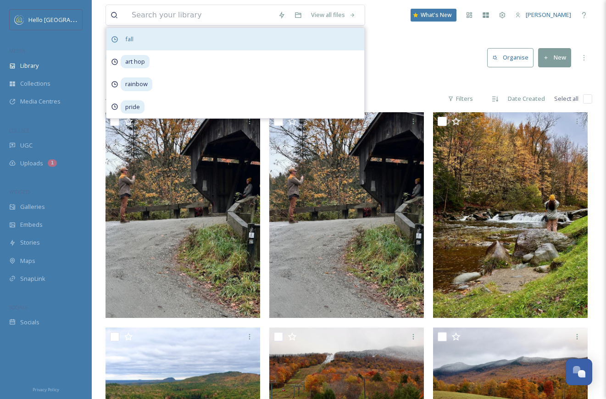
click at [167, 47] on div "fall" at bounding box center [235, 39] width 258 height 22
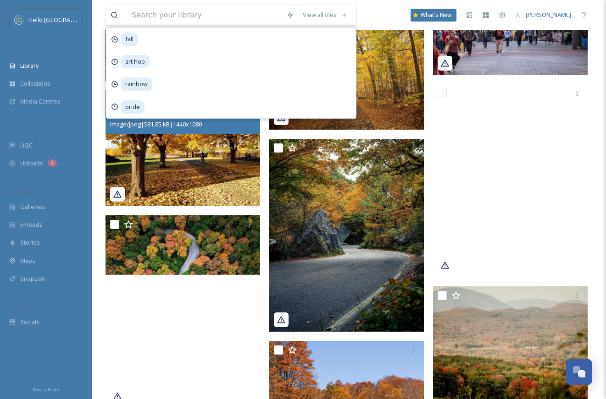
scroll to position [4137, 0]
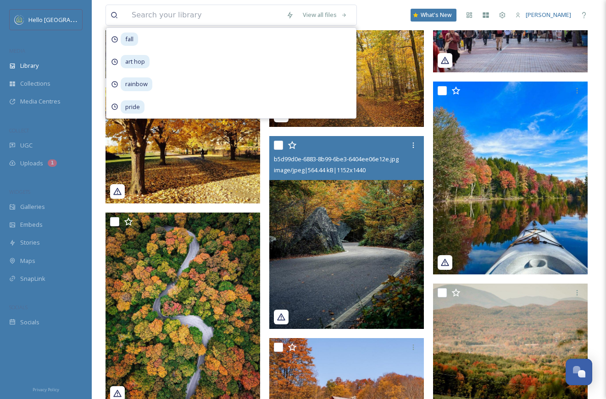
click at [323, 238] on img at bounding box center [346, 232] width 155 height 193
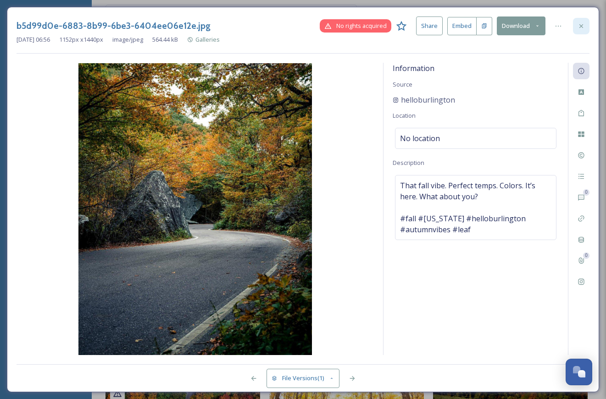
click at [576, 29] on div at bounding box center [581, 26] width 17 height 17
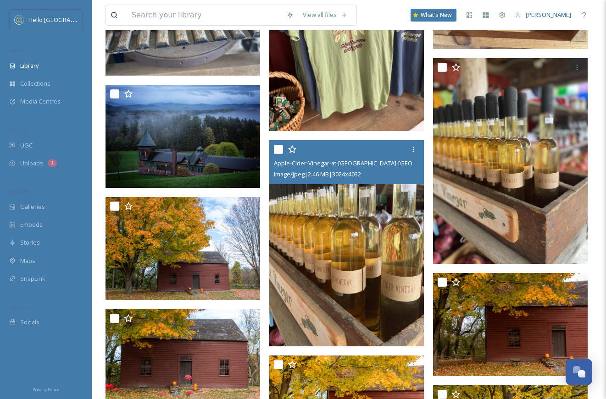
scroll to position [6779, 0]
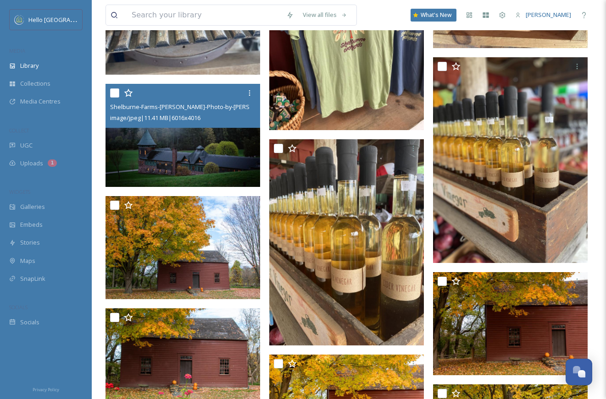
click at [211, 145] on img at bounding box center [182, 135] width 155 height 103
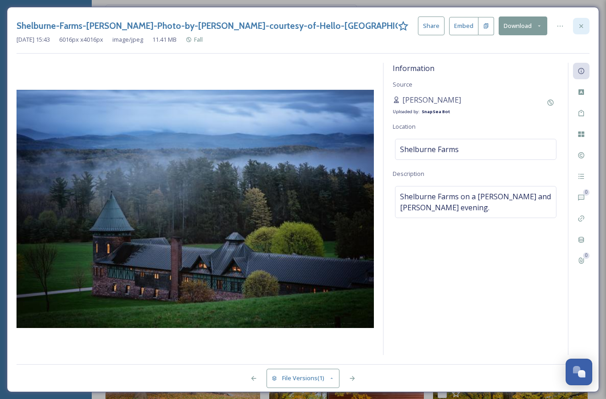
click at [579, 25] on icon at bounding box center [580, 25] width 7 height 7
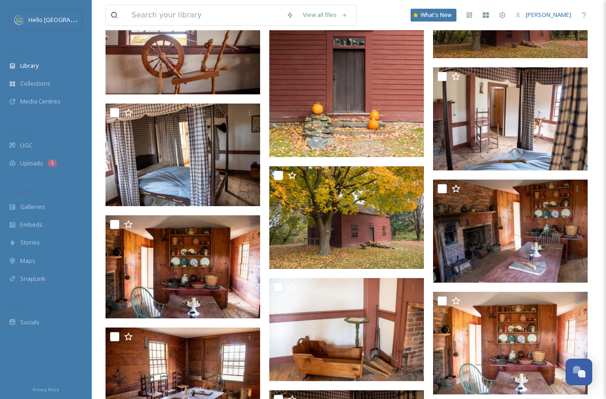
scroll to position [7331, 0]
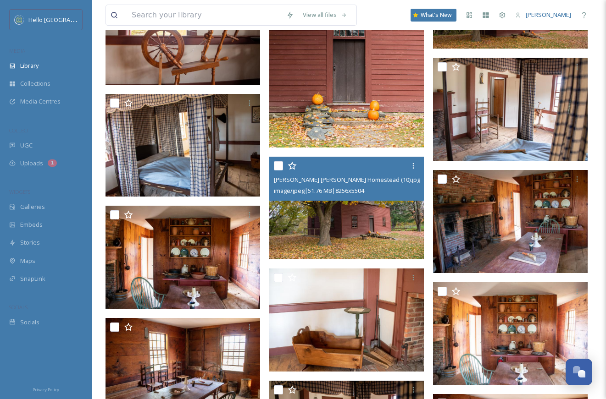
click at [360, 231] on img at bounding box center [346, 208] width 155 height 103
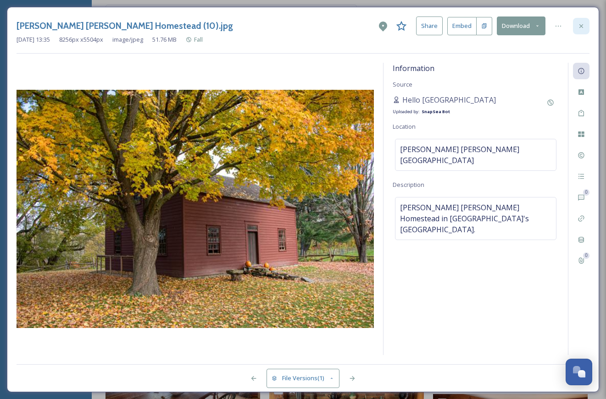
click at [583, 25] on icon at bounding box center [580, 25] width 7 height 7
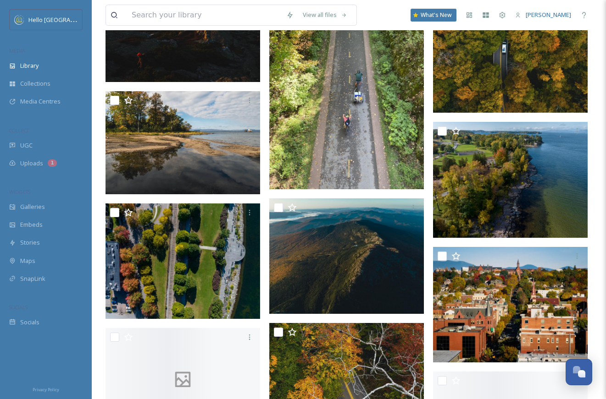
scroll to position [9433, 0]
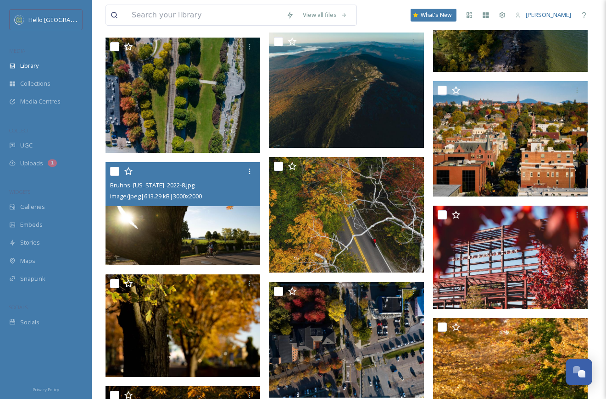
click at [205, 233] on img at bounding box center [182, 213] width 155 height 103
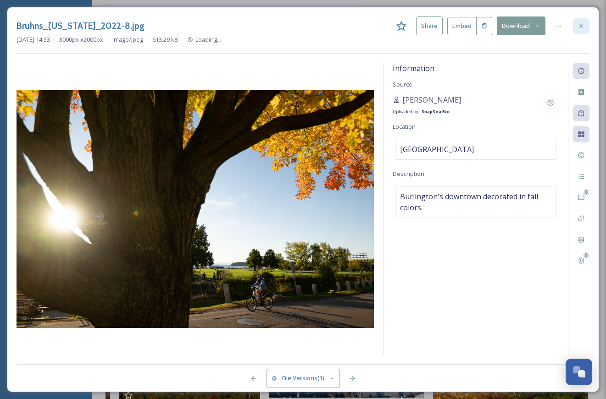
click at [574, 28] on div at bounding box center [581, 26] width 17 height 17
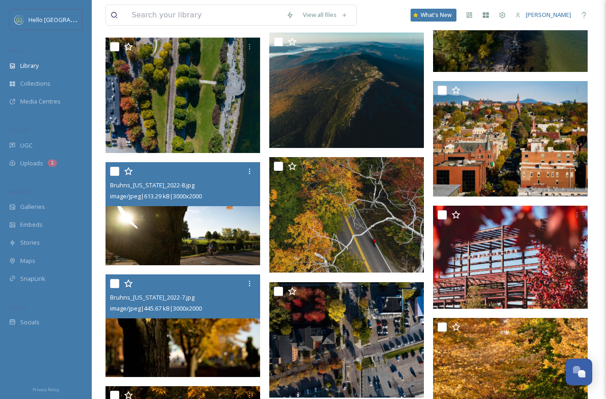
click at [230, 304] on div "image/jpeg | 445.67 kB | 3000 x 2000" at bounding box center [184, 308] width 148 height 11
click at [218, 350] on img at bounding box center [182, 326] width 155 height 103
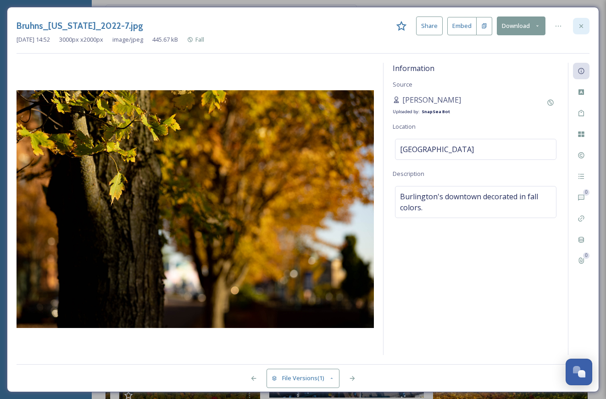
click at [580, 24] on icon at bounding box center [580, 25] width 7 height 7
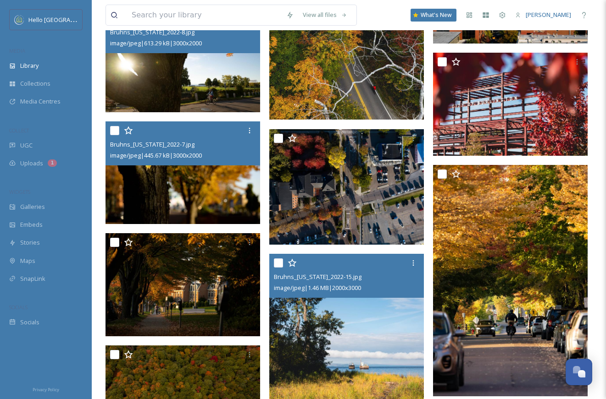
scroll to position [9774, 0]
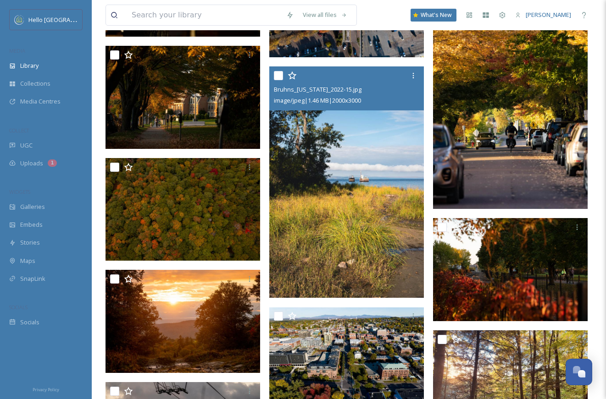
click at [374, 235] on img at bounding box center [346, 183] width 155 height 232
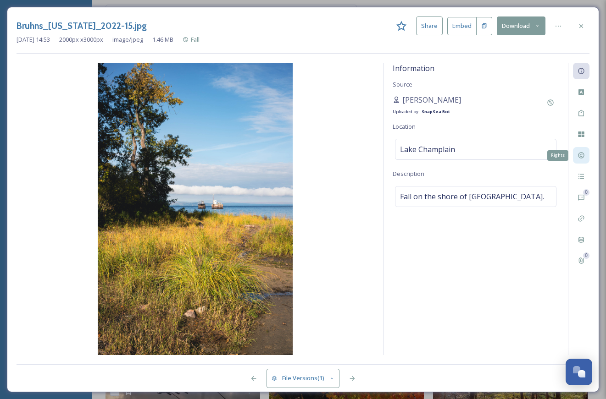
click at [583, 153] on icon at bounding box center [581, 156] width 6 height 6
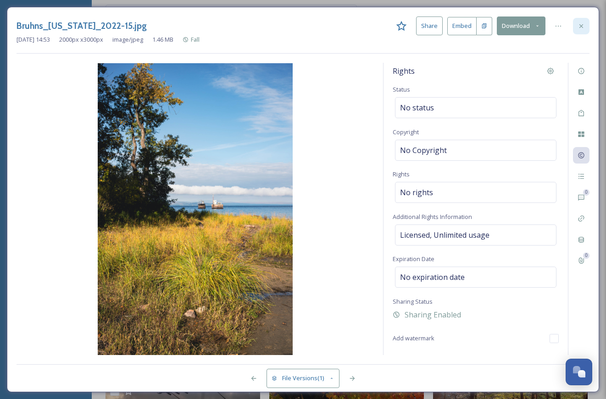
click at [585, 27] on div at bounding box center [581, 26] width 17 height 17
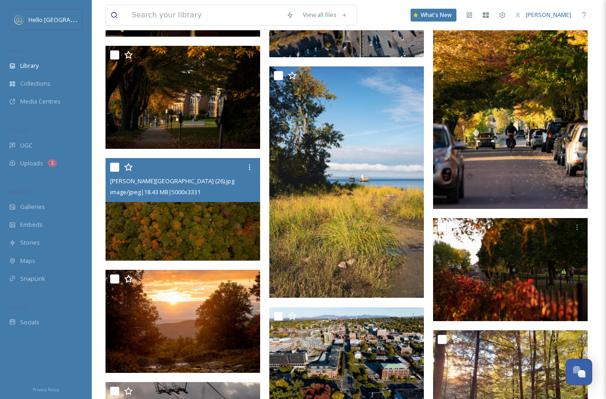
click at [204, 220] on img at bounding box center [182, 209] width 155 height 103
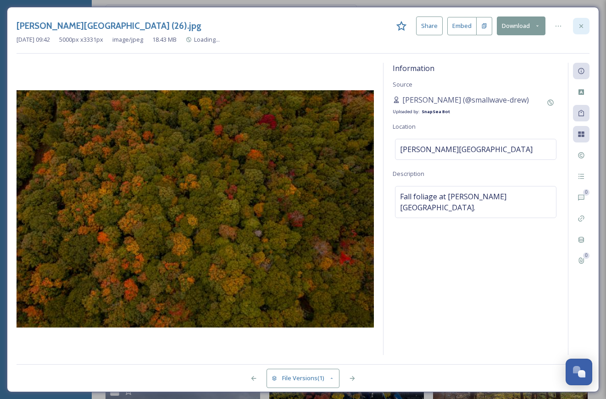
click at [584, 24] on icon at bounding box center [580, 25] width 7 height 7
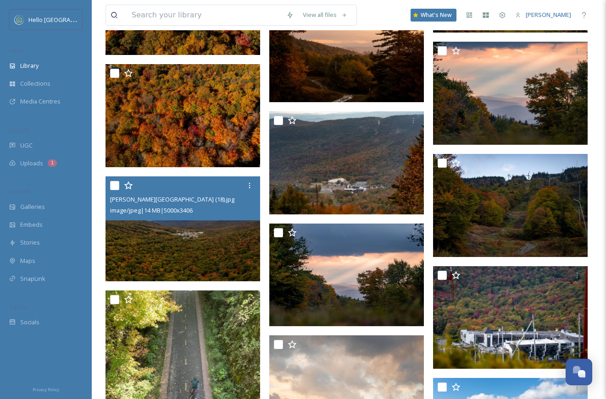
scroll to position [10828, 0]
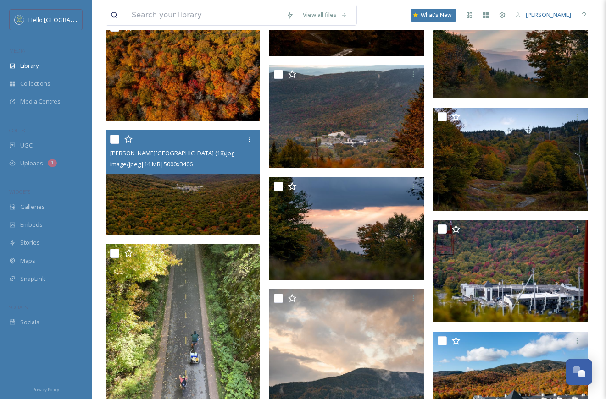
click at [213, 221] on img at bounding box center [182, 182] width 155 height 105
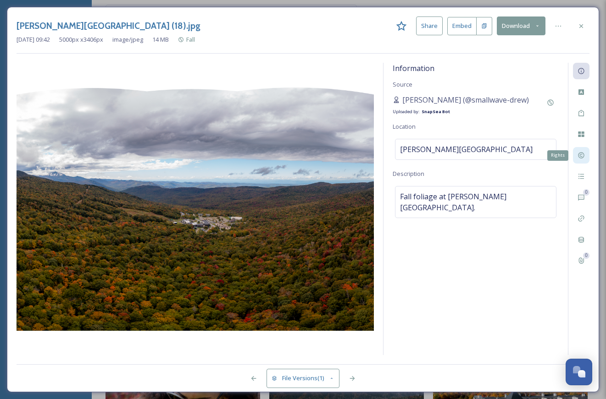
click at [583, 153] on icon at bounding box center [581, 156] width 6 height 6
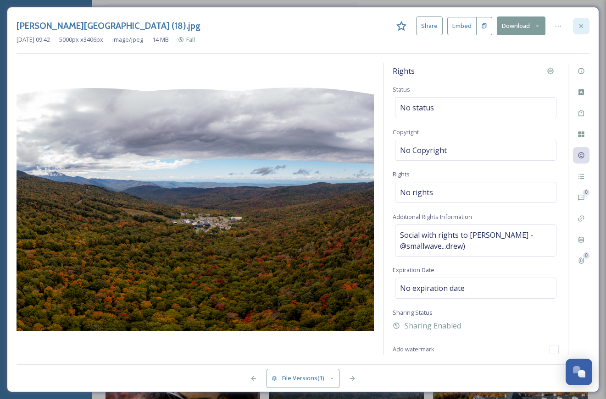
click at [588, 24] on div at bounding box center [581, 26] width 17 height 17
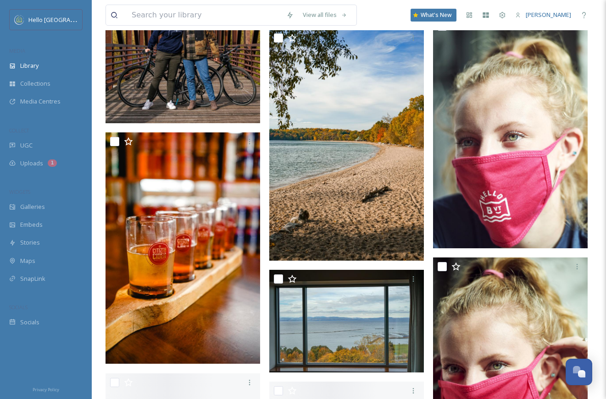
scroll to position [13544, 0]
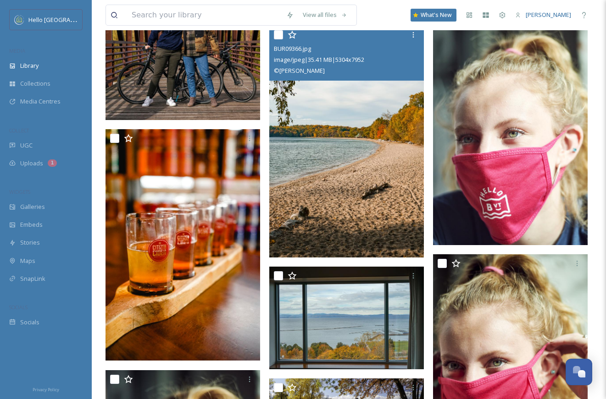
click at [352, 136] on img at bounding box center [346, 142] width 155 height 232
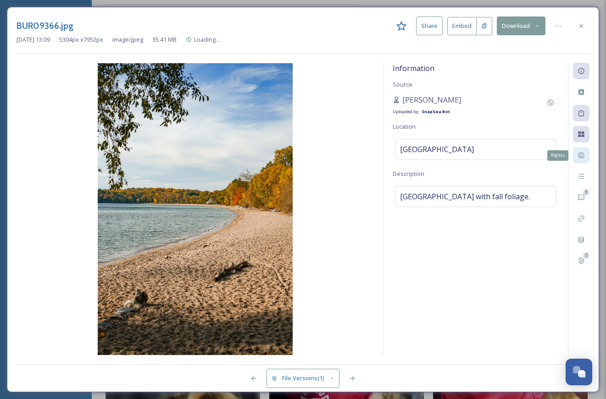
click at [581, 155] on icon at bounding box center [580, 155] width 7 height 7
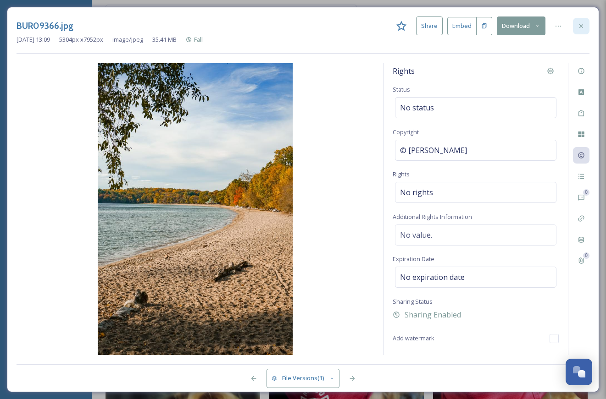
click at [582, 22] on icon at bounding box center [580, 25] width 7 height 7
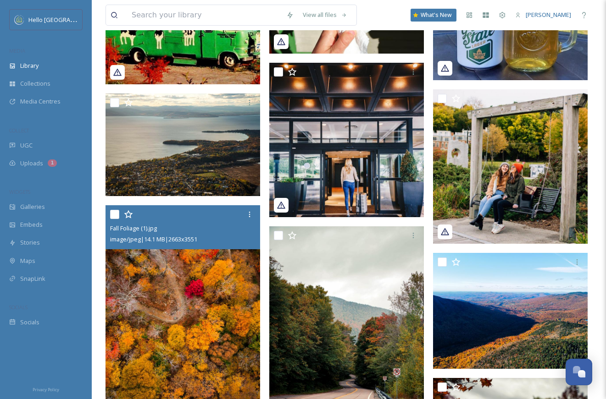
scroll to position [5883, 0]
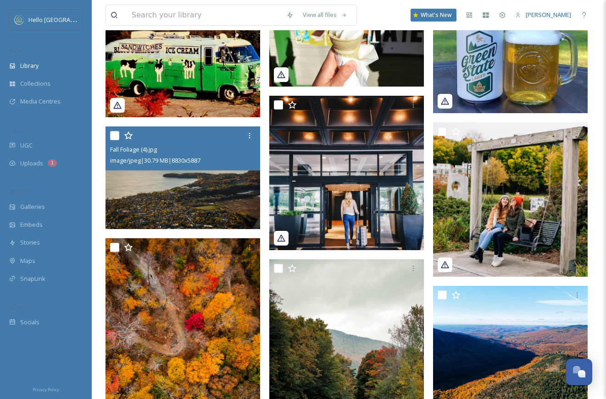
click at [198, 211] on img at bounding box center [182, 178] width 155 height 103
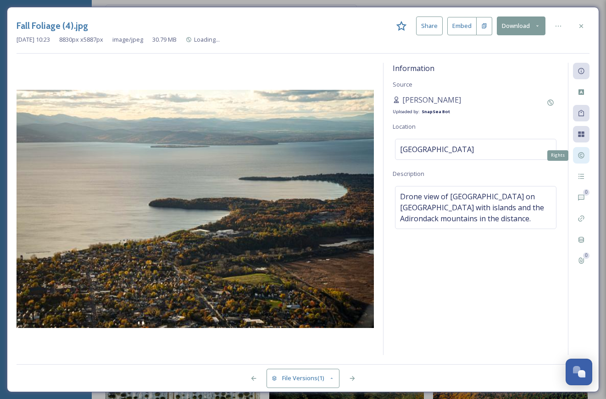
click at [584, 156] on icon at bounding box center [580, 155] width 7 height 7
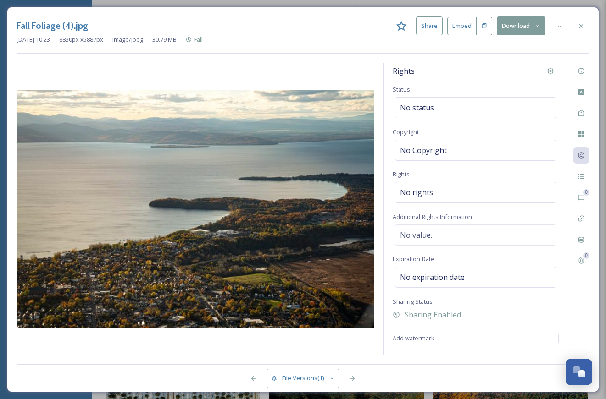
click at [591, 19] on div "Fall Foliage (4).jpg Share Embed Download [DATE] 10:23 8830 px x 5887 px image/…" at bounding box center [303, 200] width 592 height 386
click at [588, 18] on div "Fall Foliage (4).jpg Share Embed Download" at bounding box center [303, 26] width 573 height 19
click at [586, 21] on div at bounding box center [581, 26] width 17 height 17
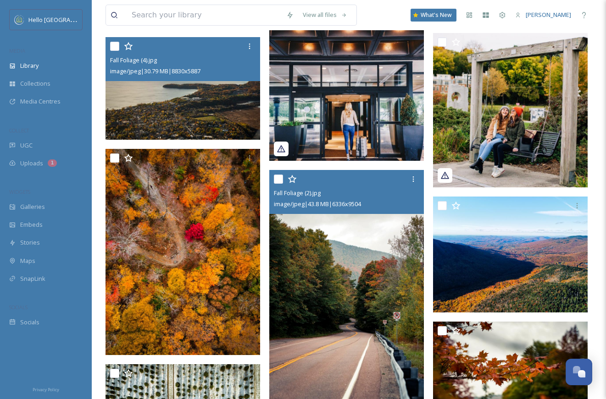
scroll to position [5971, 0]
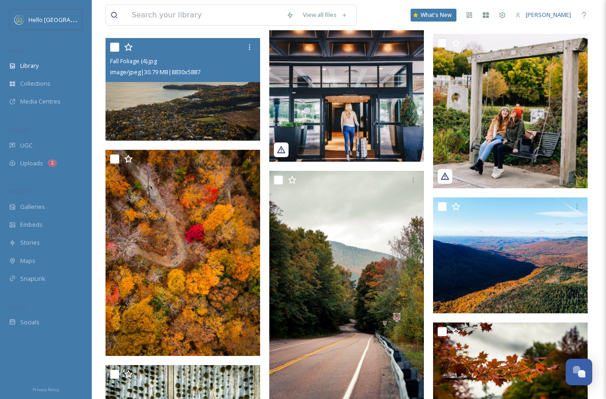
click at [187, 107] on img at bounding box center [182, 89] width 155 height 103
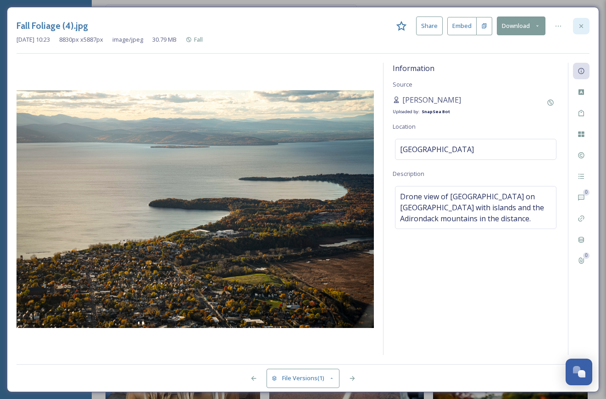
click at [587, 21] on div at bounding box center [581, 26] width 17 height 17
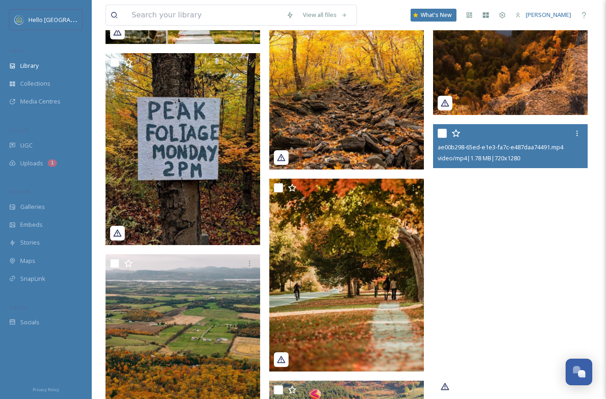
scroll to position [4874, 0]
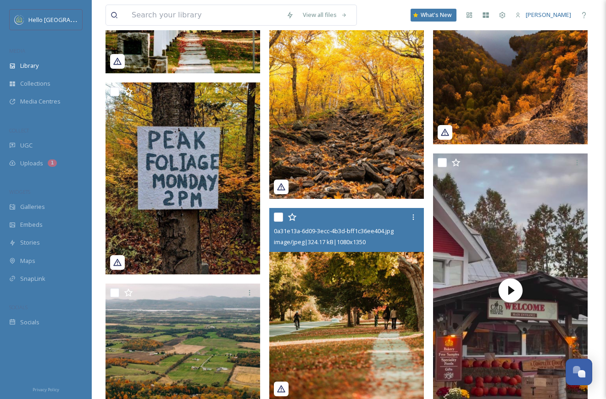
click at [407, 263] on img at bounding box center [346, 304] width 155 height 193
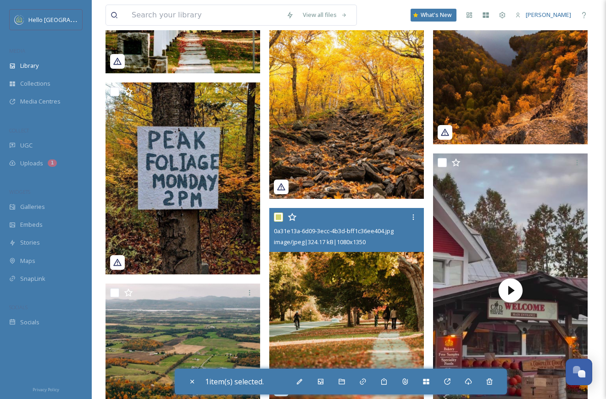
click at [407, 263] on img at bounding box center [346, 304] width 155 height 193
click at [400, 305] on img at bounding box center [346, 304] width 155 height 193
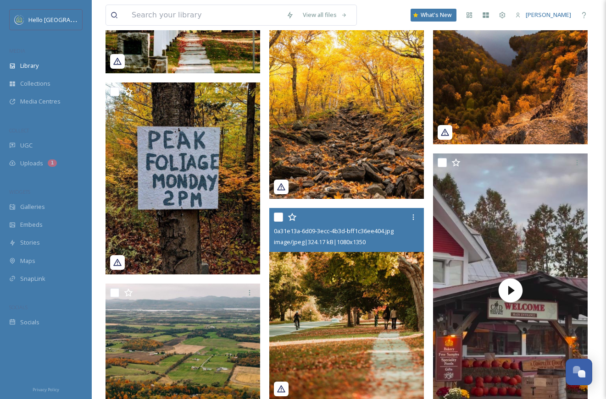
click at [378, 338] on img at bounding box center [346, 304] width 155 height 193
checkbox input "true"
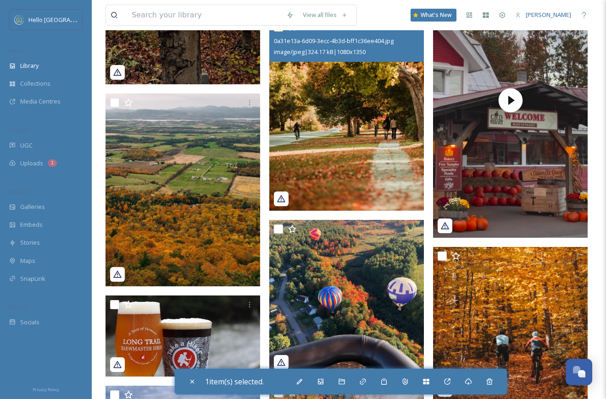
scroll to position [5068, 0]
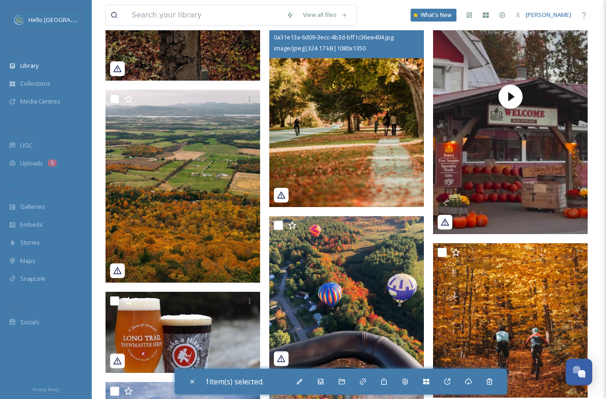
click at [281, 191] on icon at bounding box center [281, 195] width 9 height 9
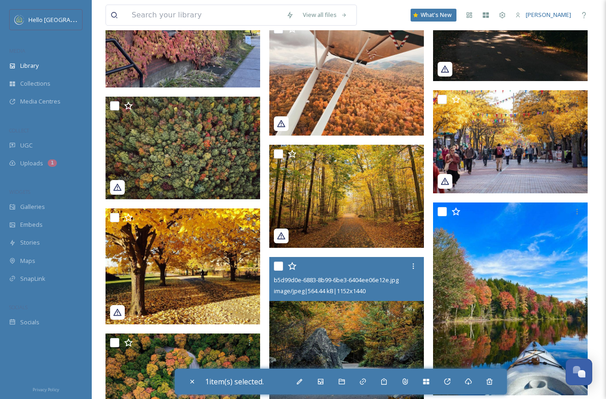
scroll to position [3989, 0]
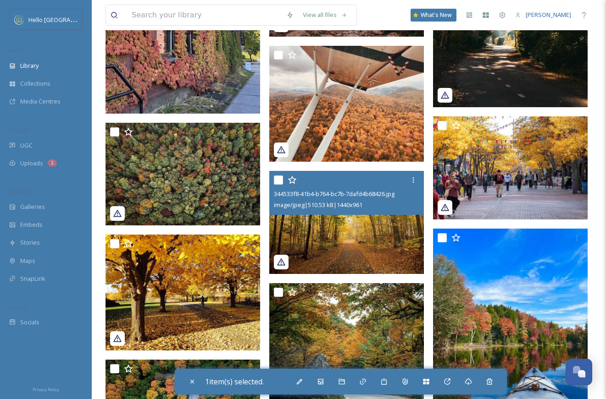
click at [356, 226] on img at bounding box center [346, 222] width 155 height 103
click at [352, 243] on img at bounding box center [346, 222] width 155 height 103
checkbox input "true"
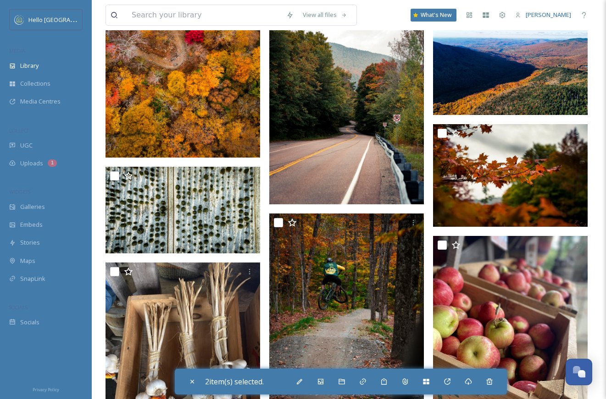
scroll to position [6200, 0]
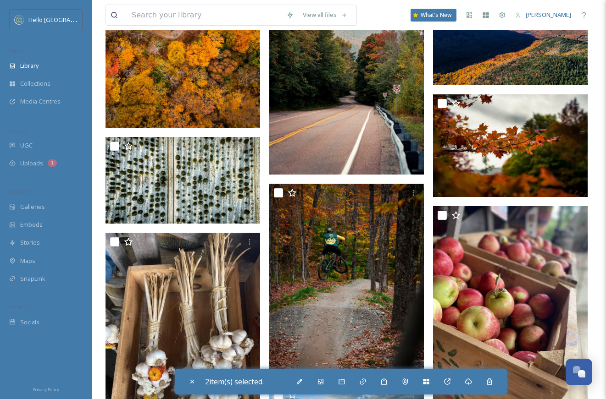
click at [231, 94] on img at bounding box center [182, 25] width 155 height 206
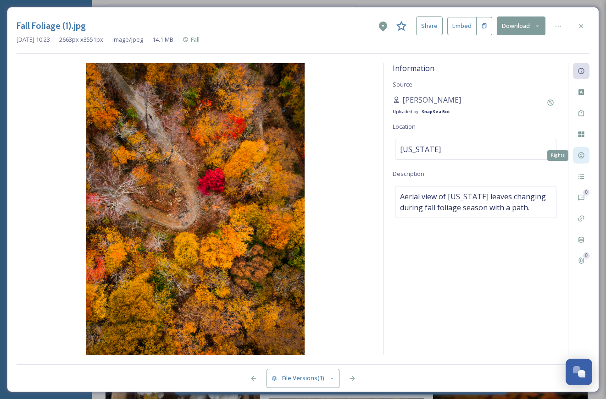
click at [586, 155] on div "Rights" at bounding box center [581, 155] width 17 height 17
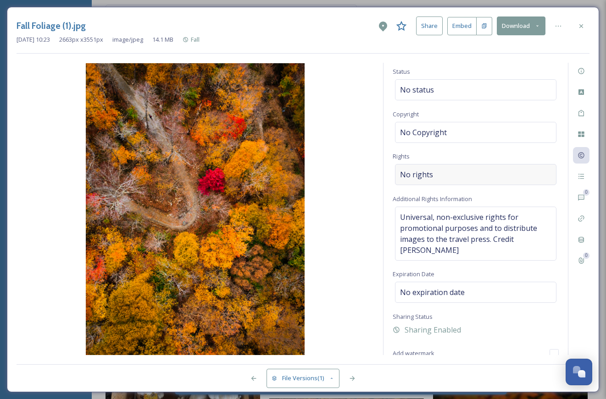
scroll to position [21, 0]
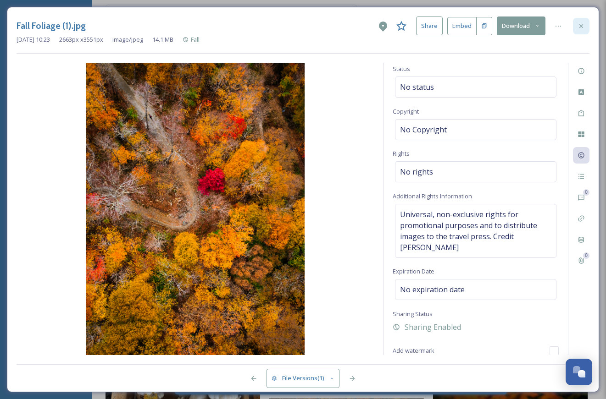
click at [585, 24] on div at bounding box center [581, 26] width 17 height 17
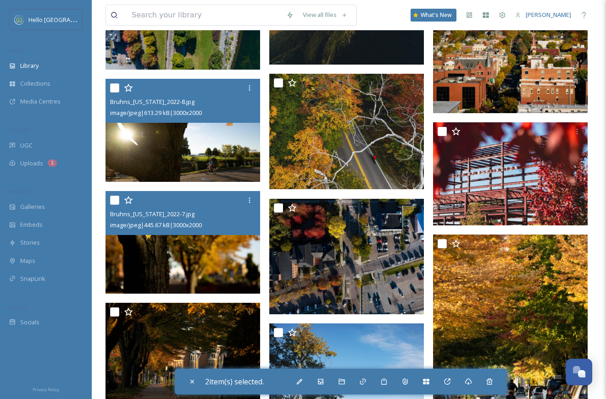
scroll to position [9730, 0]
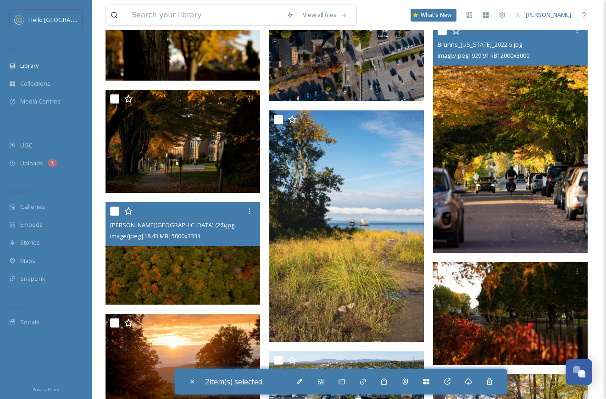
click at [519, 169] on img at bounding box center [510, 138] width 155 height 232
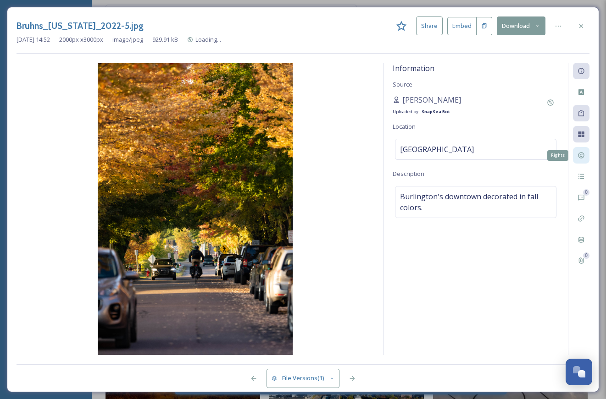
click at [578, 152] on icon at bounding box center [580, 155] width 7 height 7
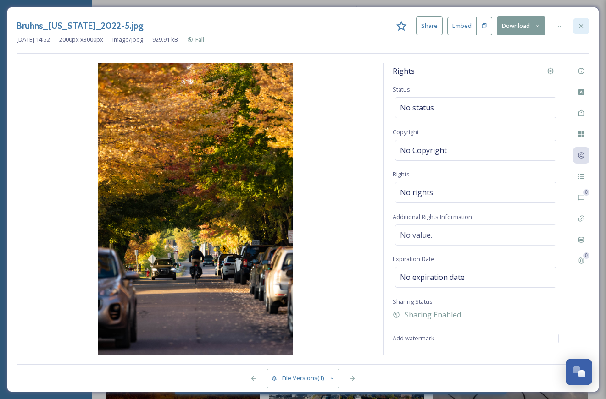
click at [584, 23] on icon at bounding box center [580, 25] width 7 height 7
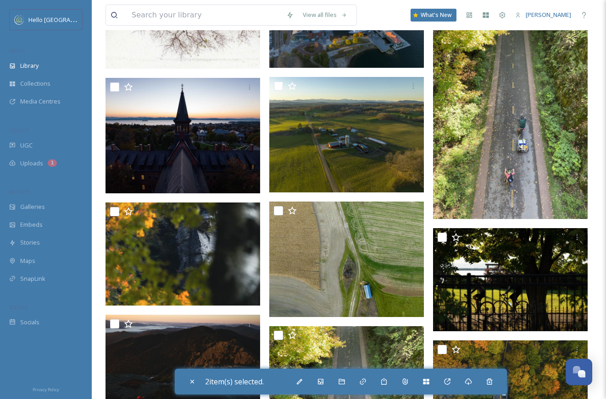
scroll to position [8802, 0]
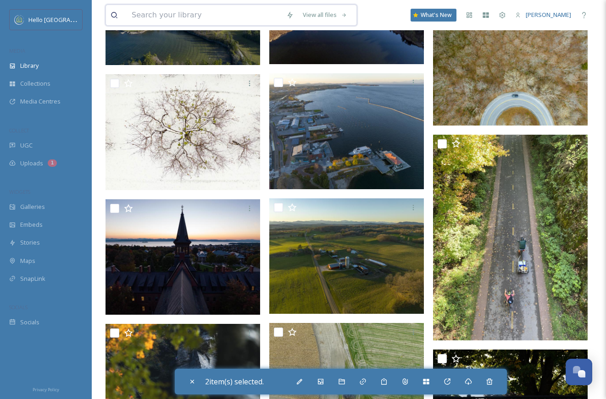
click at [216, 17] on input at bounding box center [204, 15] width 155 height 20
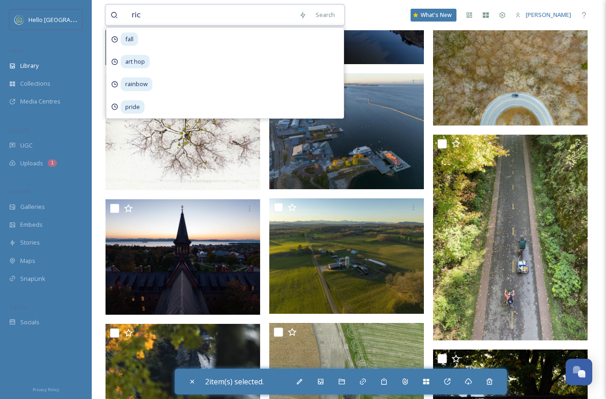
type input "[PERSON_NAME]"
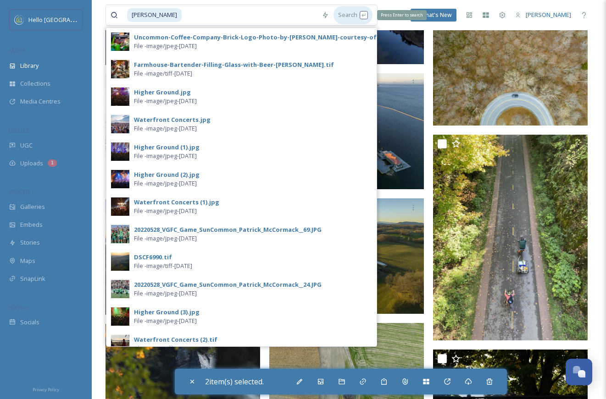
click at [333, 10] on div "Search Press Enter to search" at bounding box center [352, 15] width 39 height 18
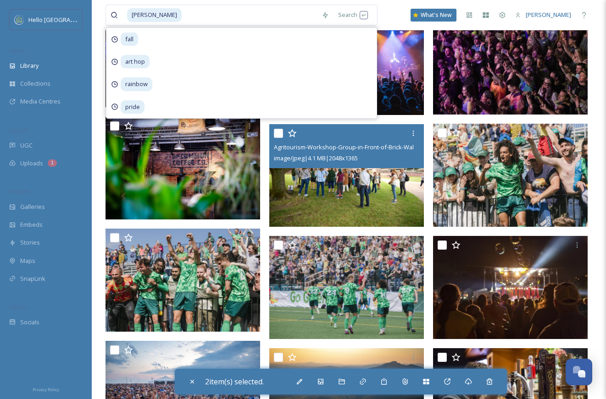
scroll to position [379, 0]
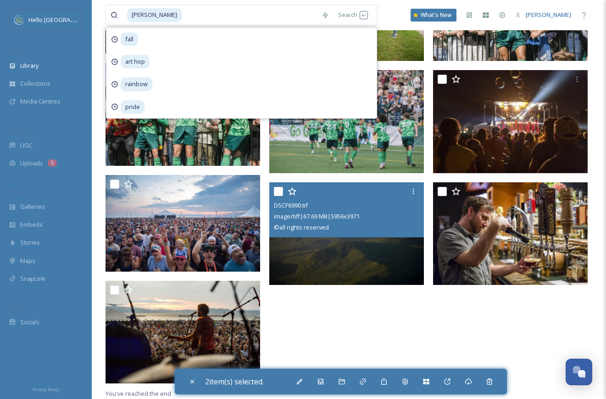
click at [344, 253] on img at bounding box center [346, 234] width 155 height 103
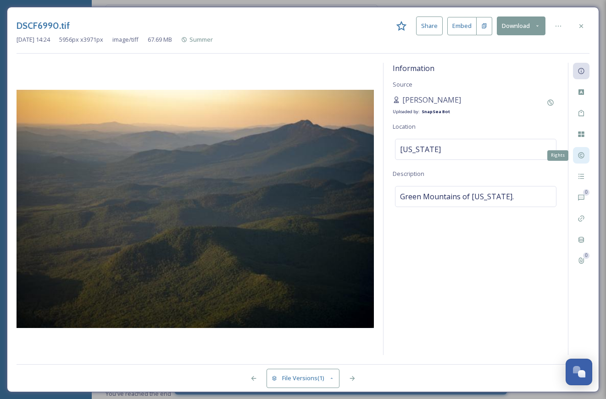
click at [583, 154] on icon at bounding box center [580, 155] width 7 height 7
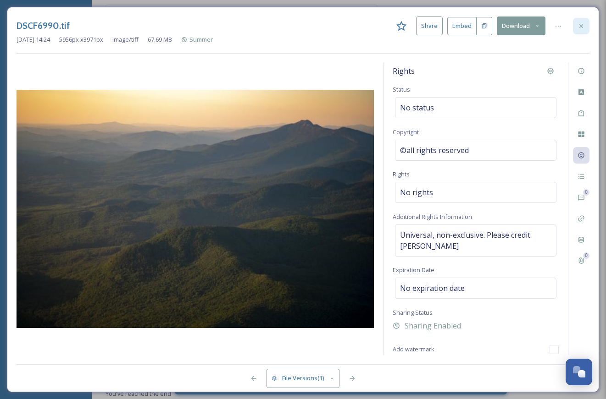
click at [578, 27] on icon at bounding box center [580, 25] width 7 height 7
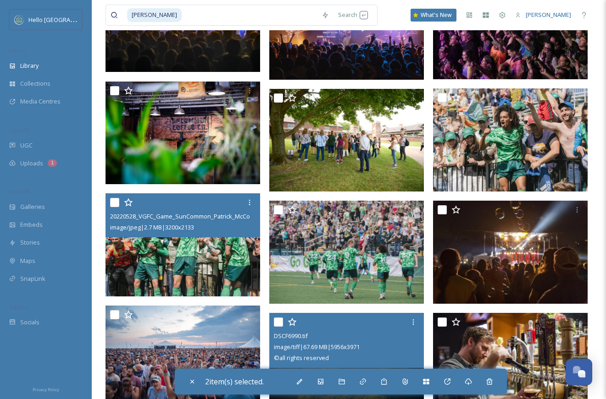
scroll to position [163, 0]
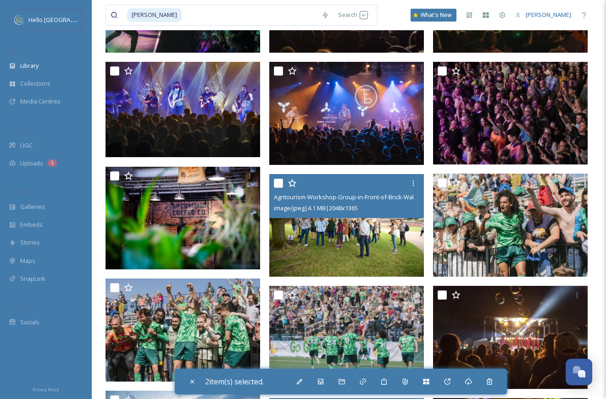
click at [349, 255] on img at bounding box center [346, 225] width 155 height 103
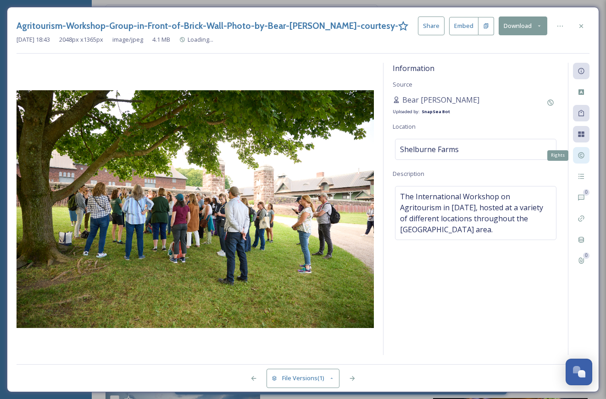
click at [582, 157] on icon at bounding box center [581, 156] width 6 height 6
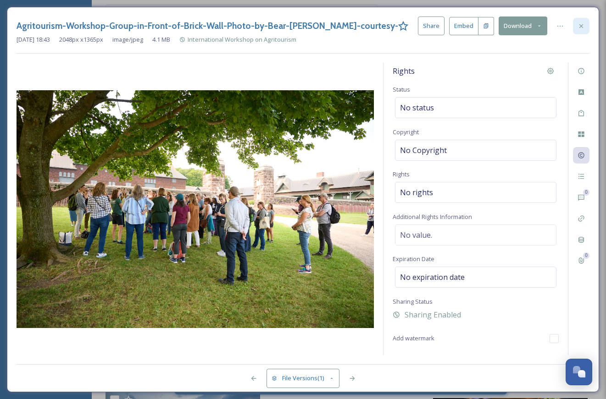
click at [584, 28] on icon at bounding box center [580, 25] width 7 height 7
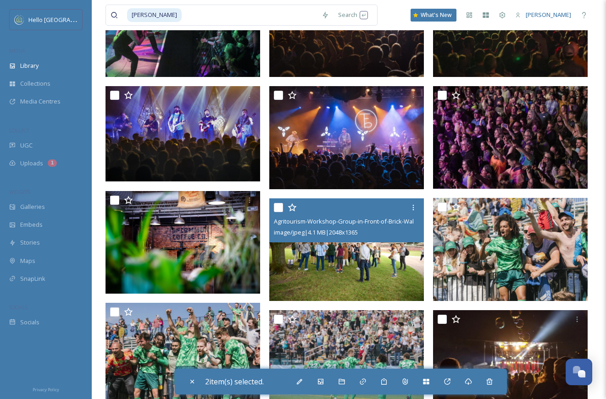
scroll to position [135, 0]
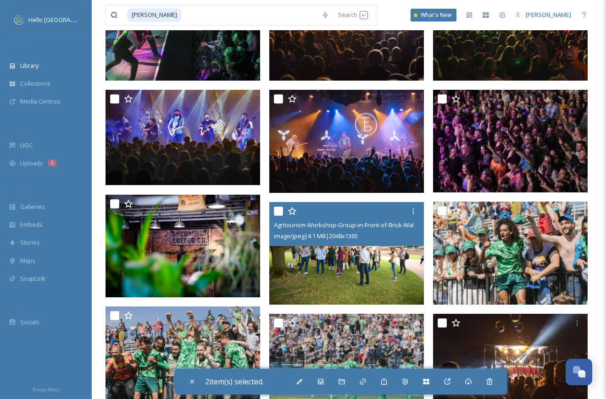
click at [370, 258] on img at bounding box center [346, 253] width 155 height 103
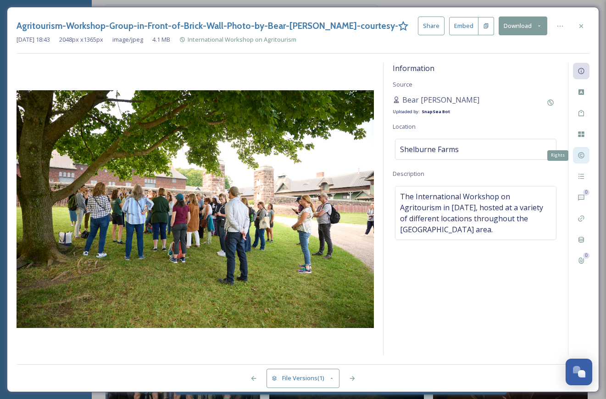
click at [579, 156] on icon at bounding box center [580, 155] width 7 height 7
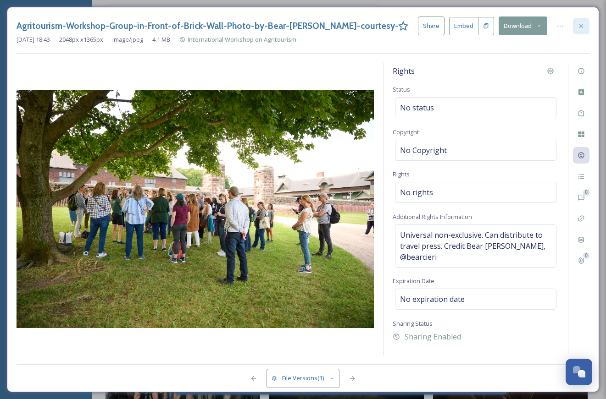
click at [578, 31] on div at bounding box center [581, 26] width 17 height 17
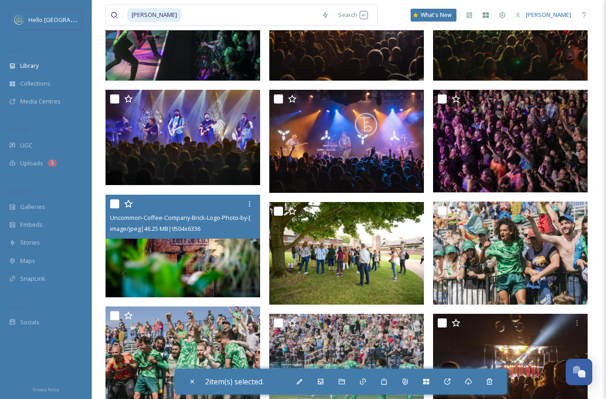
click at [215, 278] on img at bounding box center [182, 245] width 155 height 103
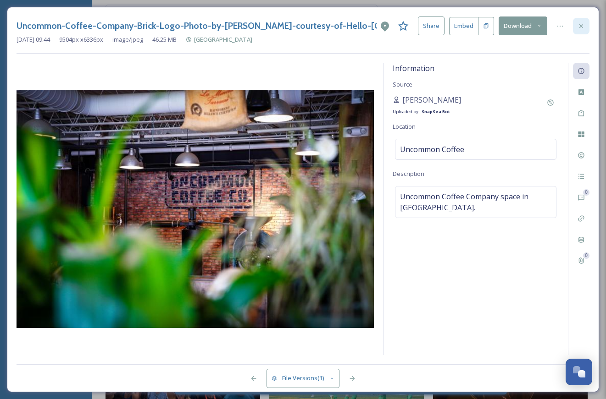
click at [583, 32] on div at bounding box center [581, 26] width 17 height 17
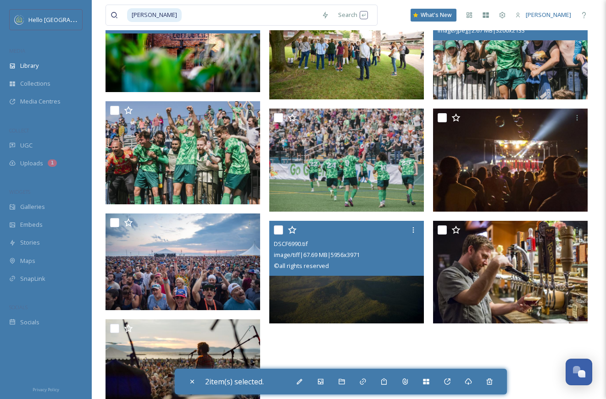
scroll to position [379, 0]
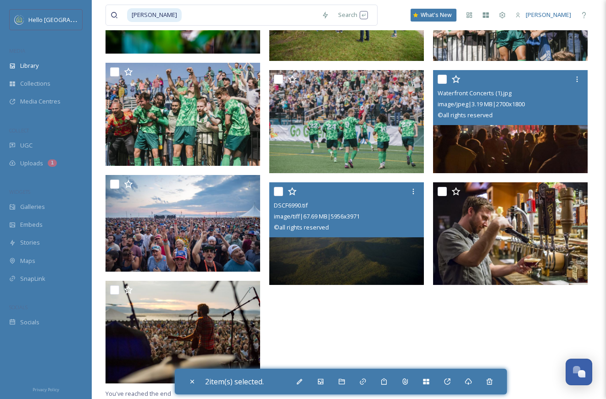
click at [506, 122] on div "Waterfront Concerts (1).jpg image/jpeg | 3.19 MB | 2700 x 1800 © all rights res…" at bounding box center [510, 97] width 155 height 55
click at [510, 146] on img at bounding box center [510, 121] width 155 height 103
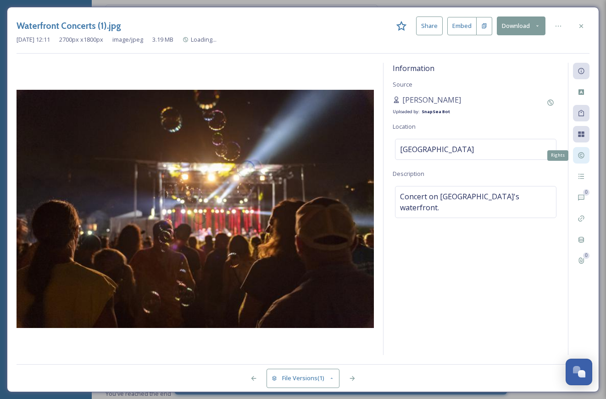
click at [578, 158] on icon at bounding box center [580, 155] width 7 height 7
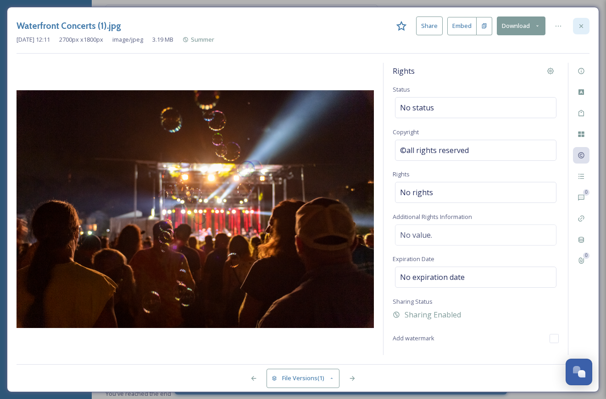
click at [578, 30] on div at bounding box center [581, 26] width 17 height 17
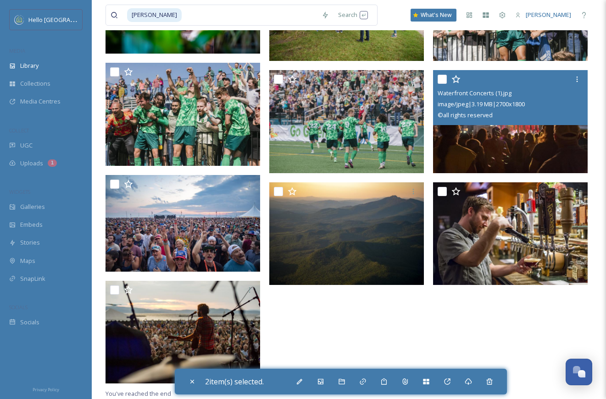
click at [471, 133] on img at bounding box center [510, 121] width 155 height 103
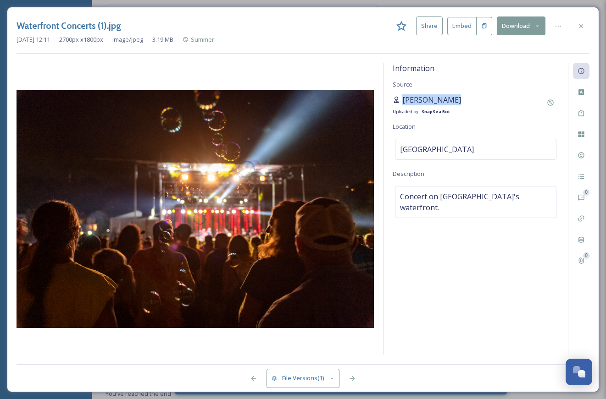
drag, startPoint x: 455, startPoint y: 100, endPoint x: 402, endPoint y: 104, distance: 53.4
click at [402, 104] on div "[PERSON_NAME] Uploaded by: SnapSea Bot" at bounding box center [476, 105] width 166 height 22
copy span "[PERSON_NAME]"
click at [580, 153] on icon at bounding box center [580, 155] width 7 height 7
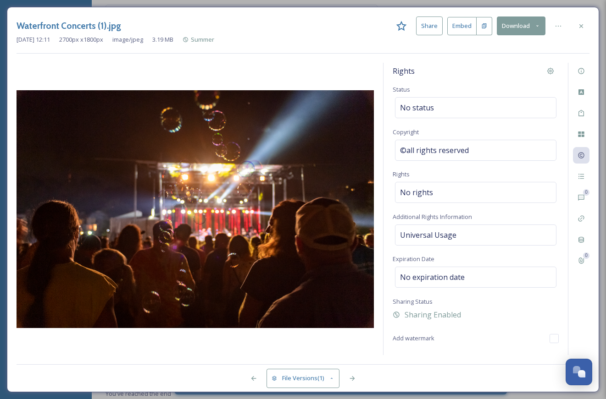
click at [589, 26] on div "Waterfront Concerts (1).jpg Share Embed Download [DATE] 12:11 2700 px x 1800 px…" at bounding box center [303, 200] width 592 height 386
click at [576, 26] on div at bounding box center [581, 26] width 17 height 17
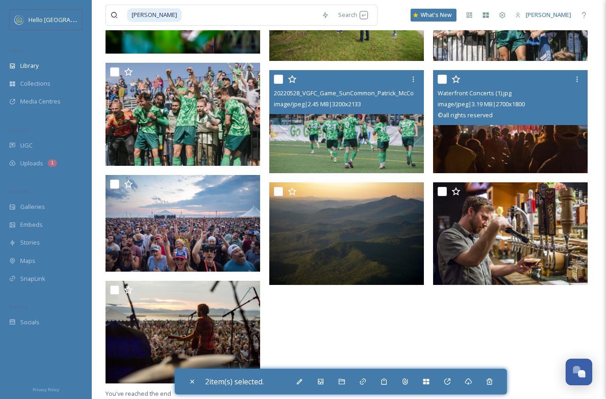
click at [321, 144] on img at bounding box center [346, 121] width 155 height 103
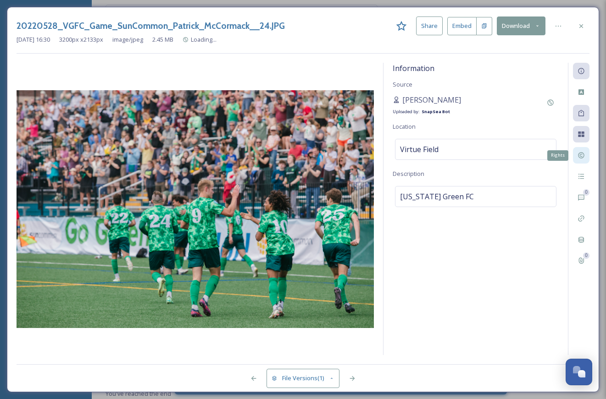
click at [587, 156] on div "Rights" at bounding box center [581, 155] width 17 height 17
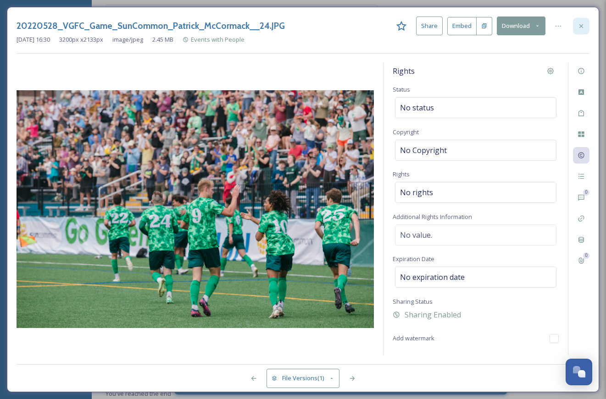
click at [586, 22] on div at bounding box center [581, 26] width 17 height 17
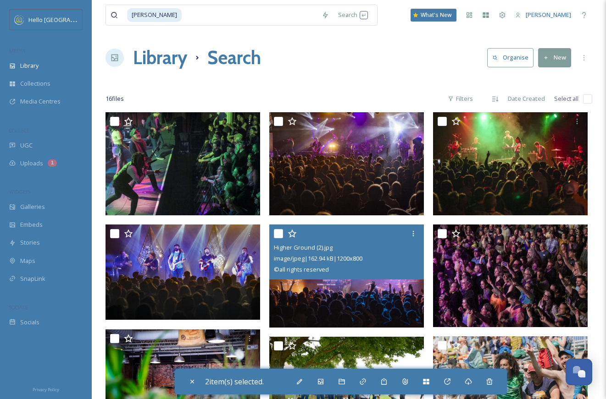
click at [386, 294] on img at bounding box center [346, 276] width 155 height 103
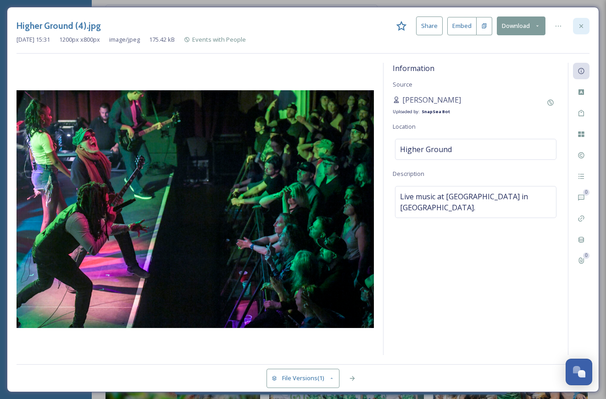
click at [589, 28] on div at bounding box center [581, 26] width 17 height 17
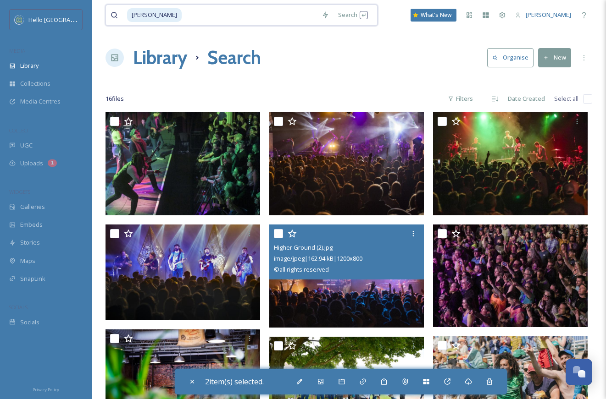
click at [283, 18] on input at bounding box center [250, 15] width 134 height 20
type input "r"
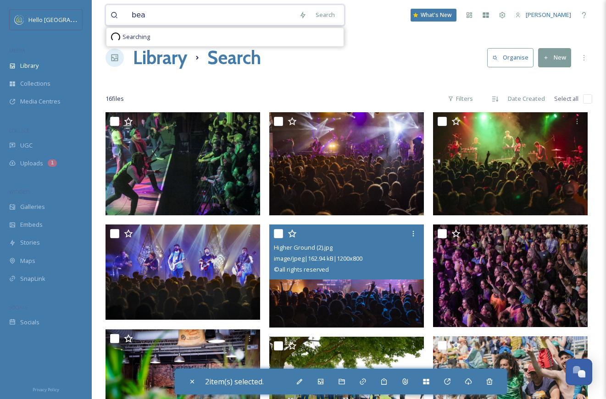
type input "bear"
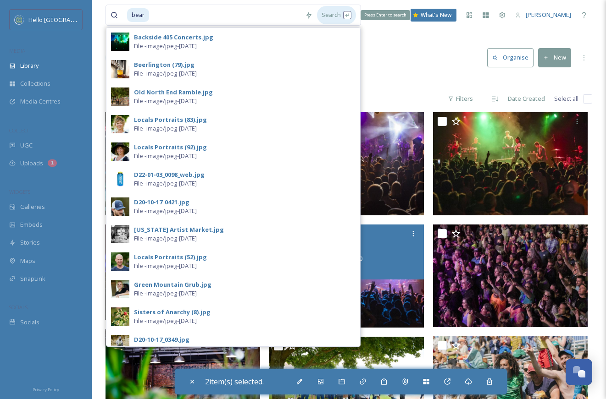
click at [338, 15] on div "Search Press Enter to search" at bounding box center [336, 15] width 39 height 18
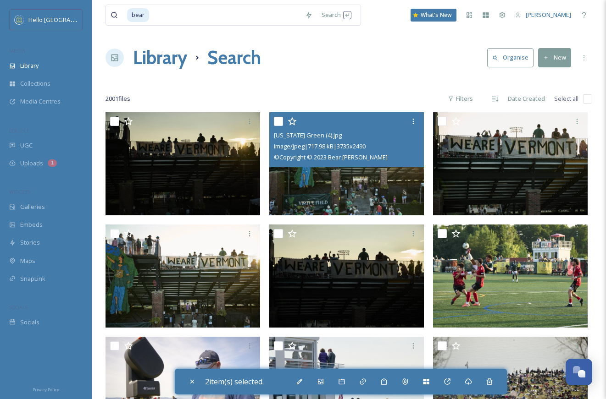
click at [355, 190] on img at bounding box center [346, 163] width 155 height 103
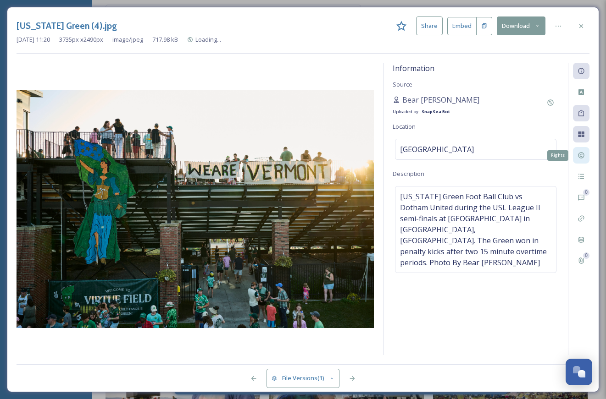
click at [579, 157] on icon at bounding box center [580, 155] width 7 height 7
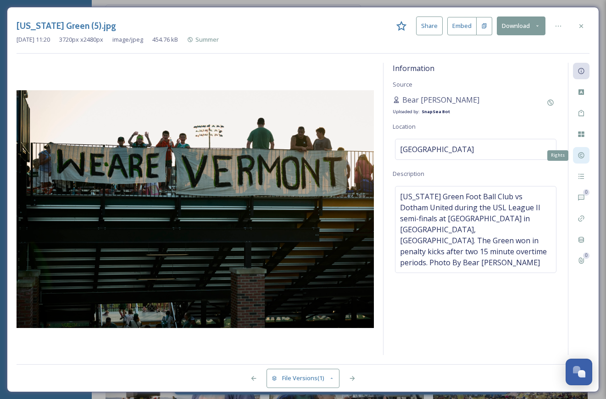
click at [582, 152] on icon at bounding box center [580, 155] width 7 height 7
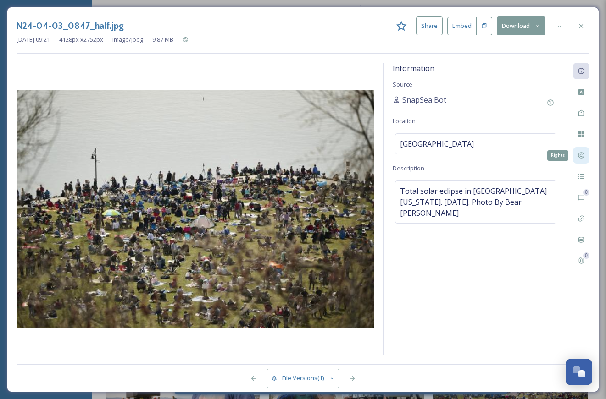
click at [578, 156] on icon at bounding box center [580, 155] width 7 height 7
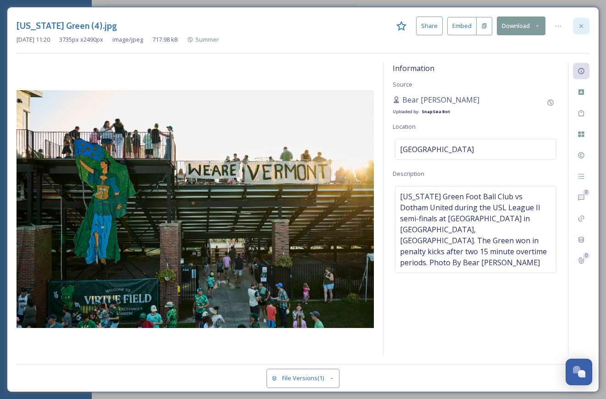
click at [579, 28] on icon at bounding box center [580, 25] width 7 height 7
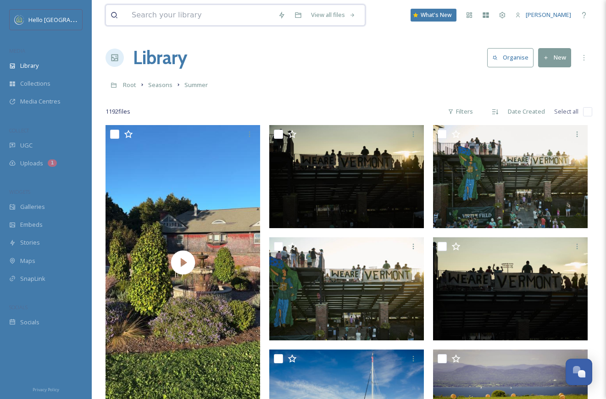
click at [215, 18] on input at bounding box center [200, 15] width 146 height 20
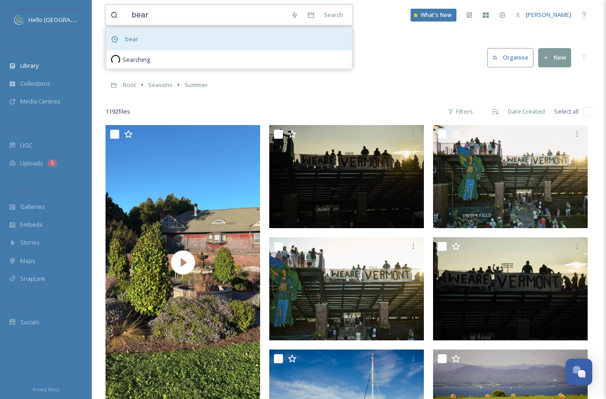
type input "bear"
click at [200, 35] on div "bear" at bounding box center [228, 39] width 245 height 22
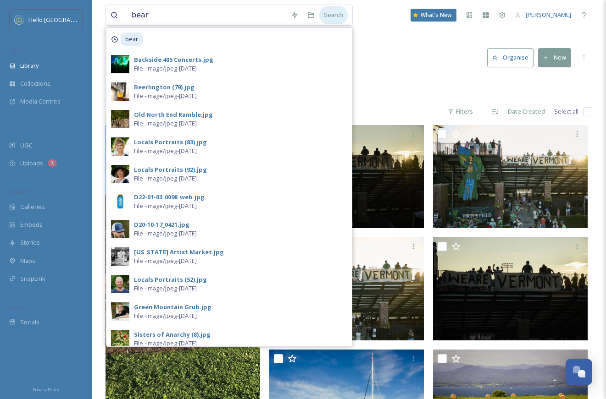
click at [330, 18] on div "Search" at bounding box center [333, 15] width 28 height 18
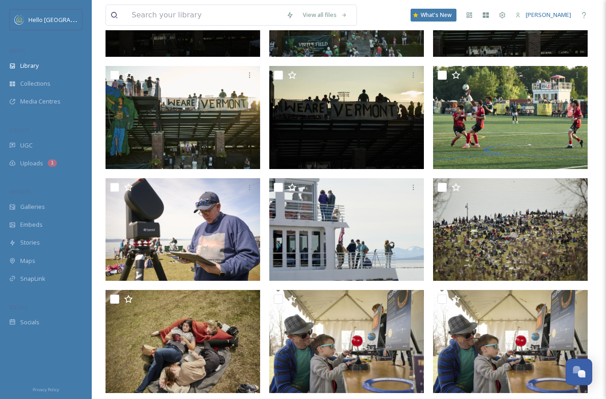
scroll to position [386, 0]
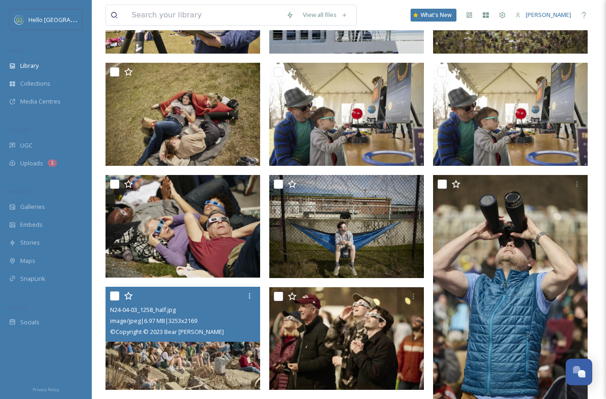
click at [194, 364] on img at bounding box center [182, 338] width 155 height 103
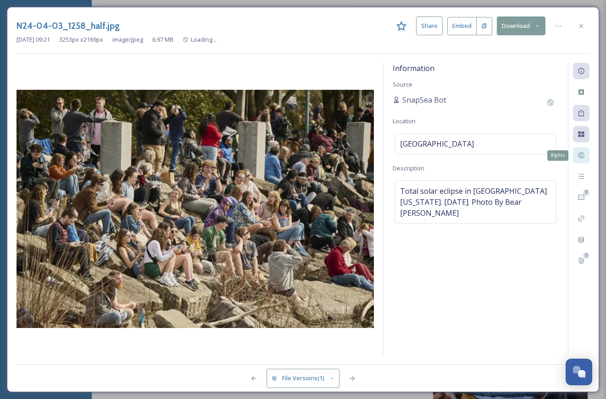
click at [578, 159] on div "Rights" at bounding box center [581, 155] width 17 height 17
